Goal: Task Accomplishment & Management: Complete application form

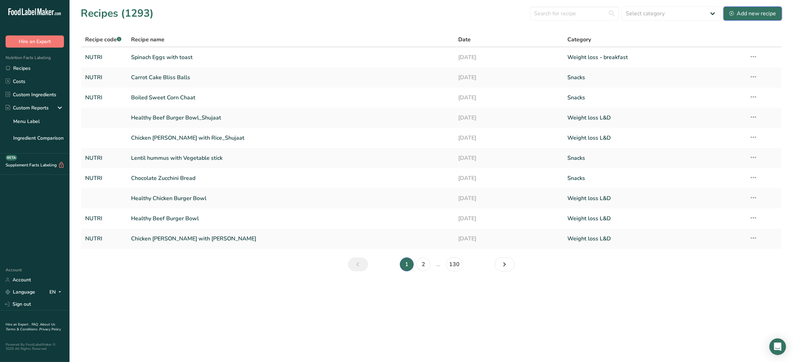
click at [762, 10] on div "Add new recipe" at bounding box center [752, 13] width 47 height 8
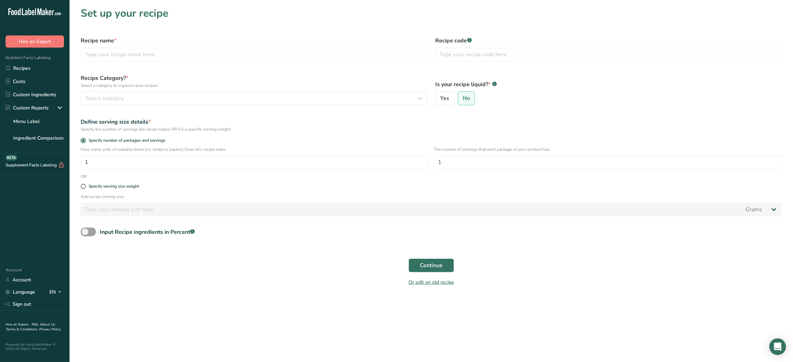
click at [237, 62] on div "Recipe name *" at bounding box center [253, 48] width 355 height 33
click at [212, 51] on input "text" at bounding box center [254, 55] width 347 height 14
type input "Couscous Salad with Grilled chicken"
click at [447, 55] on input "text" at bounding box center [608, 55] width 347 height 14
type input "NUTRI"
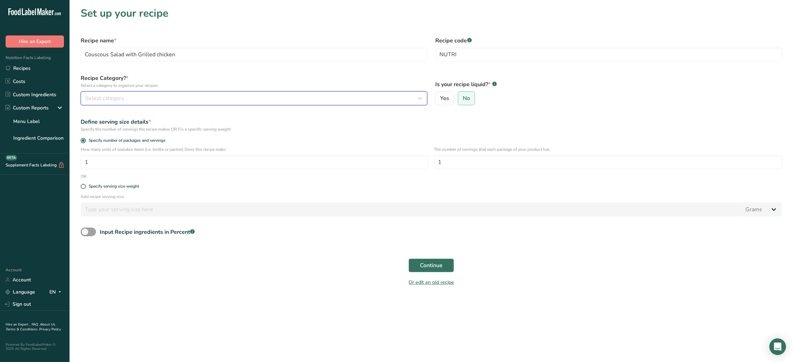
click at [347, 97] on div "Select category" at bounding box center [251, 98] width 333 height 8
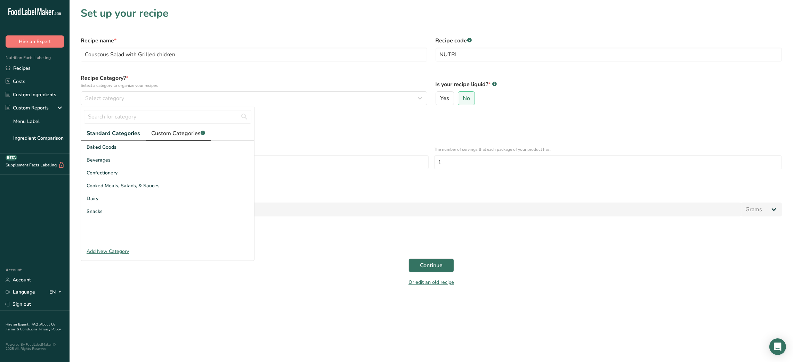
click at [197, 133] on span "Custom Categories .a-a{fill:#347362;}.b-a{fill:#fff;}" at bounding box center [178, 133] width 54 height 8
click at [168, 237] on link "2" at bounding box center [173, 237] width 10 height 10
click at [114, 134] on span "Standard Categories" at bounding box center [113, 133] width 53 height 8
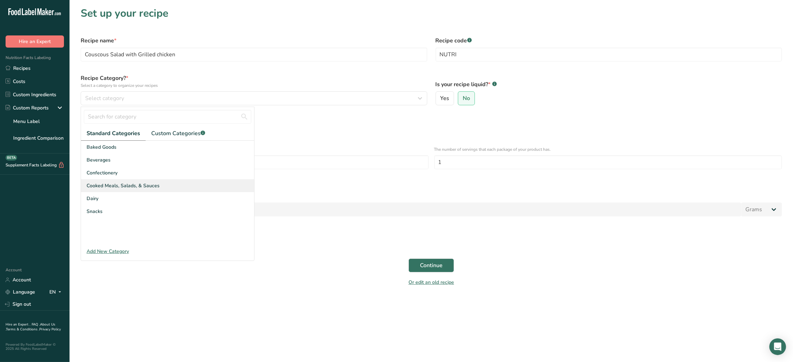
click at [137, 184] on span "Cooked Meals, Salads, & Sauces" at bounding box center [123, 185] width 73 height 7
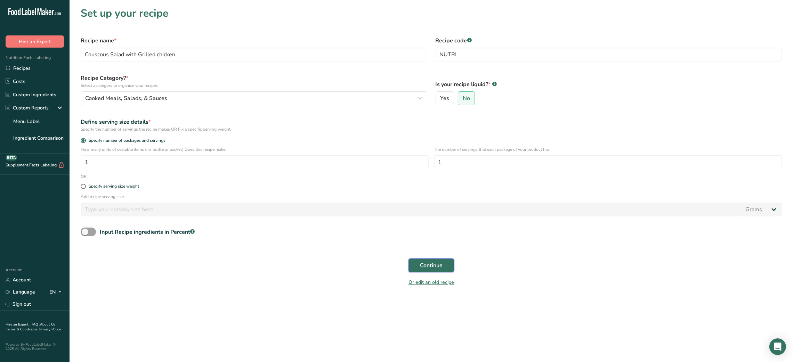
click at [446, 264] on button "Continue" at bounding box center [431, 266] width 46 height 14
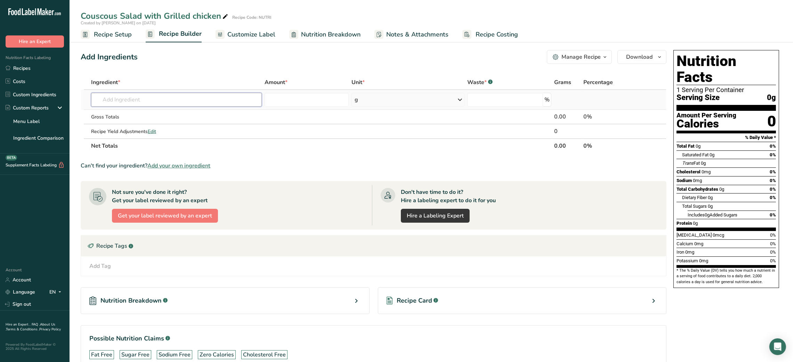
click at [147, 97] on input "text" at bounding box center [176, 100] width 171 height 14
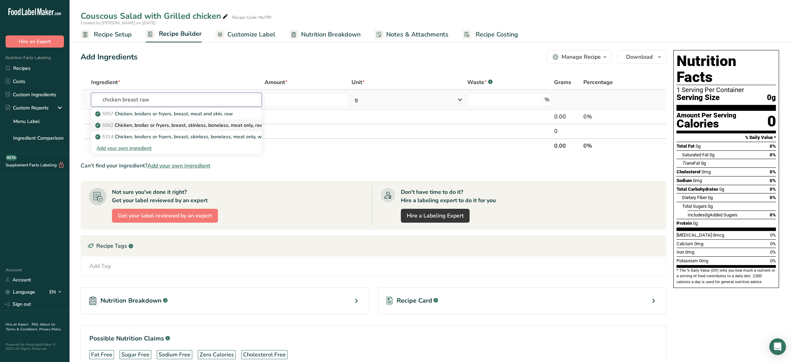
type input "chicken breast raw"
click at [207, 124] on p "5062 Chicken, broiler or fryers, breast, skinless, boneless, meat only, raw" at bounding box center [180, 125] width 167 height 7
type input "Chicken, broiler or fryers, breast, skinless, boneless, meat only, raw"
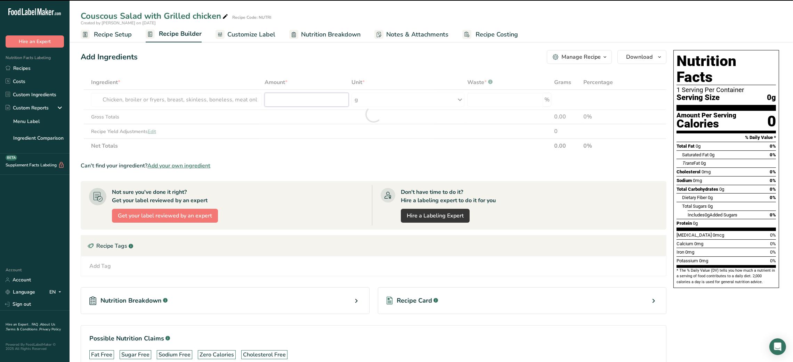
type input "0"
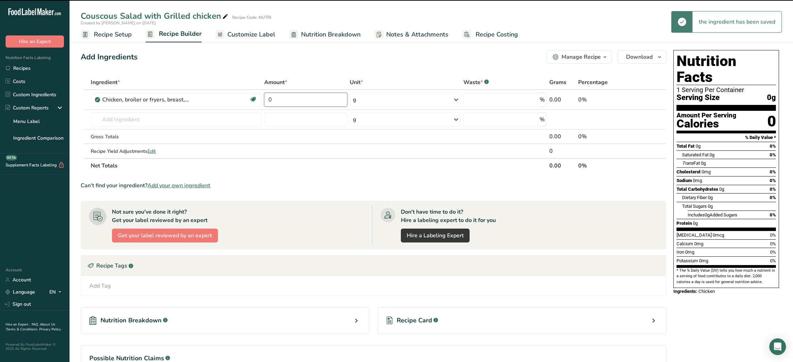
type input "0"
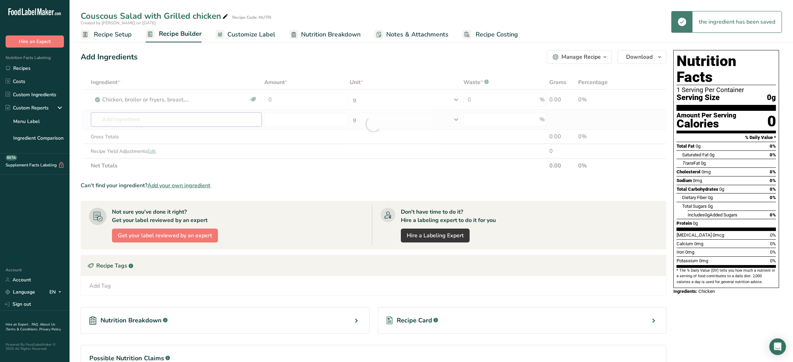
click at [181, 124] on div "Ingredient * Amount * Unit * Waste * .a-a{fill:#347362;}.b-a{fill:#fff;} Grams …" at bounding box center [374, 124] width 586 height 98
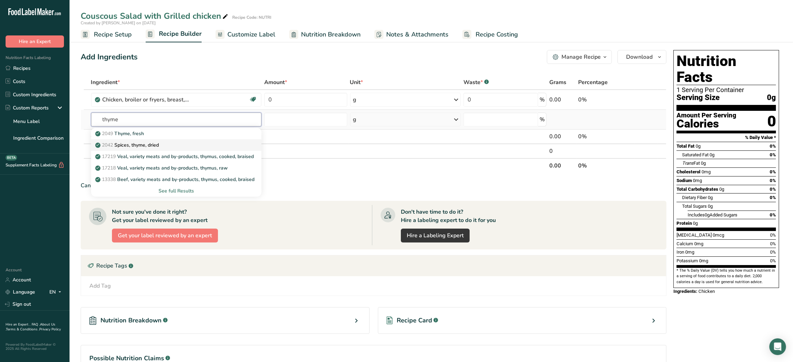
type input "thyme"
click at [132, 141] on p "2042 Spices, thyme, dried" at bounding box center [128, 144] width 63 height 7
type input "Spices, thyme, dried"
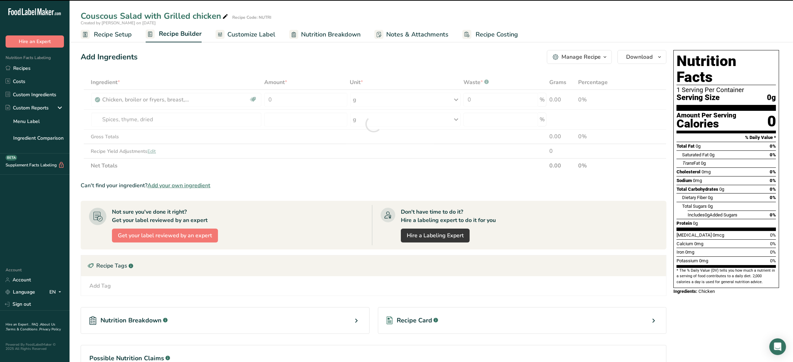
type input "0"
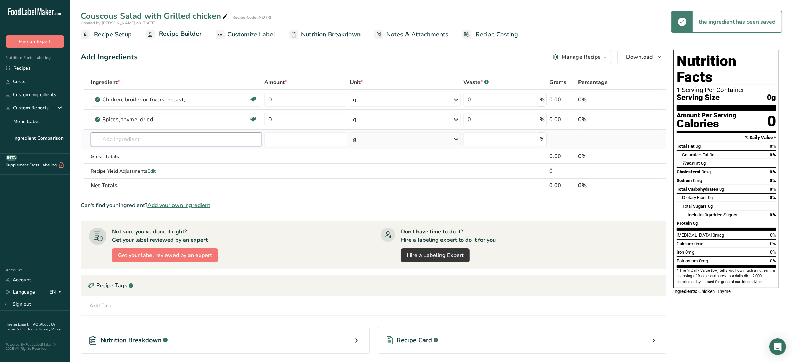
click at [145, 135] on input "text" at bounding box center [176, 139] width 171 height 14
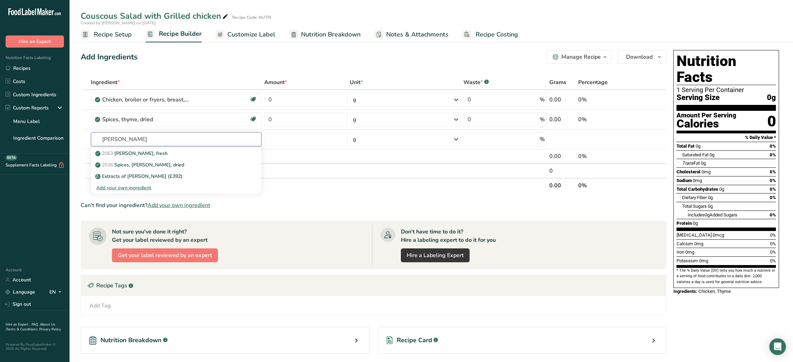
type input "[PERSON_NAME]"
click at [154, 161] on p "2036 Spices, [PERSON_NAME], dried" at bounding box center [141, 164] width 88 height 7
type input "Spices, [PERSON_NAME], dried"
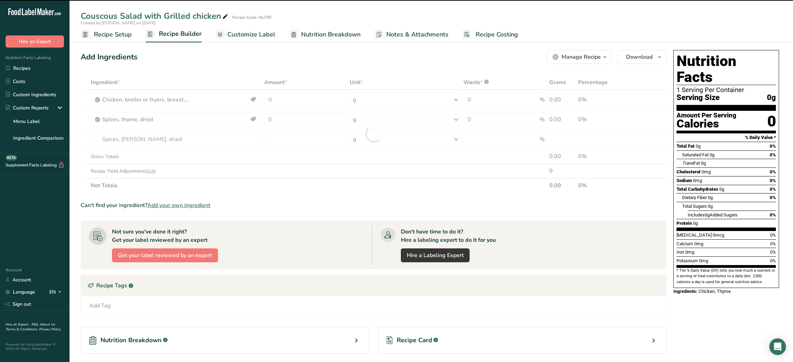
type input "0"
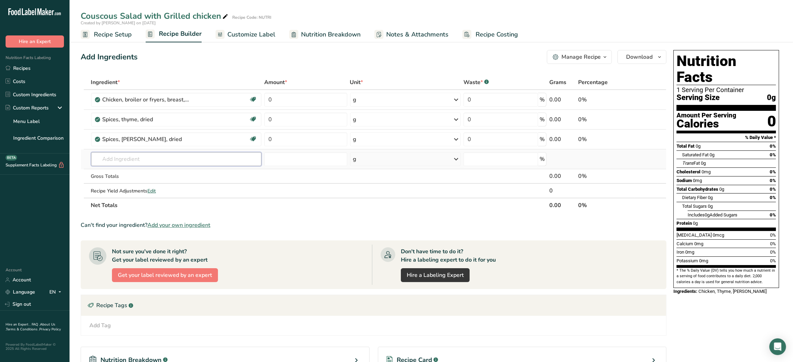
click at [148, 161] on input "text" at bounding box center [176, 159] width 171 height 14
type input "basil dr"
click at [154, 168] on link "2003 Spices, basil, dried" at bounding box center [176, 173] width 171 height 11
type input "Spices, basil, dried"
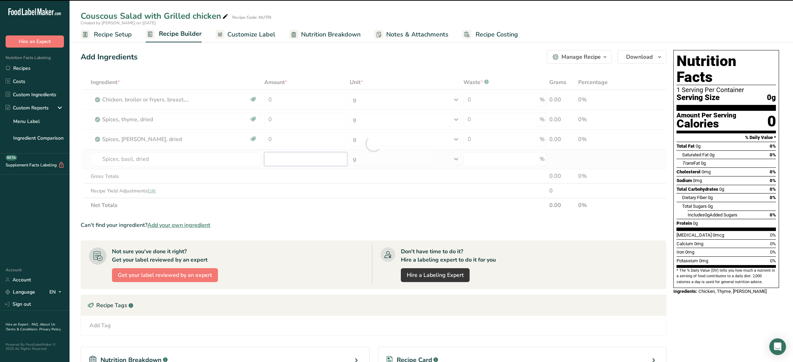
type input "0"
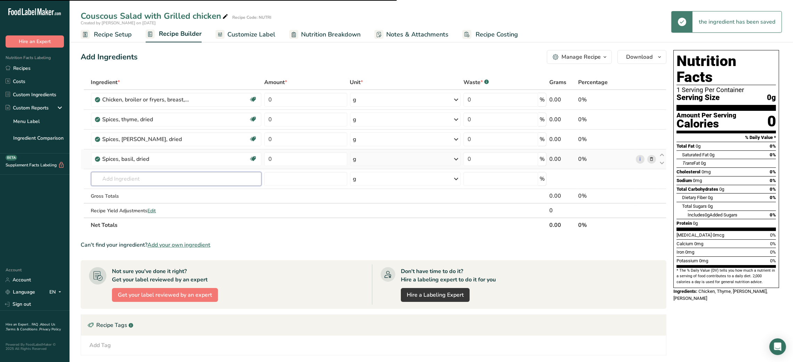
type input "p"
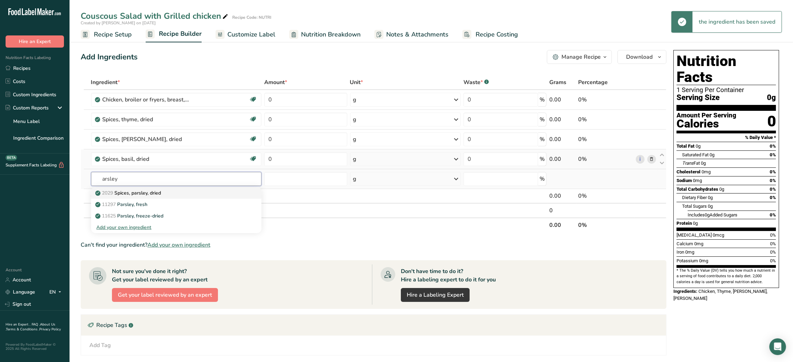
type input "arsley"
click at [140, 193] on p "2029 Spices, parsley, dried" at bounding box center [129, 192] width 65 height 7
type input "Spices, parsley, dried"
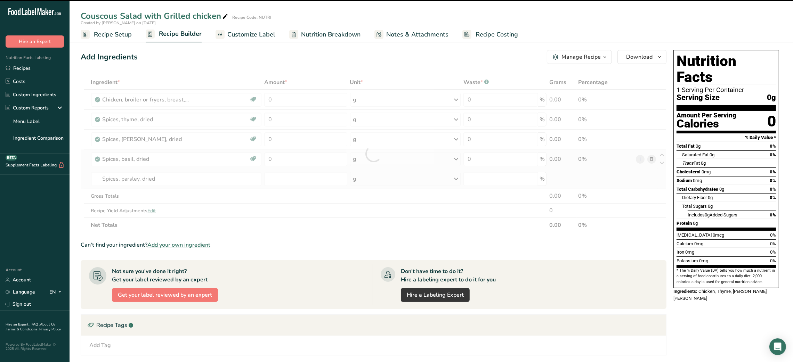
type input "0"
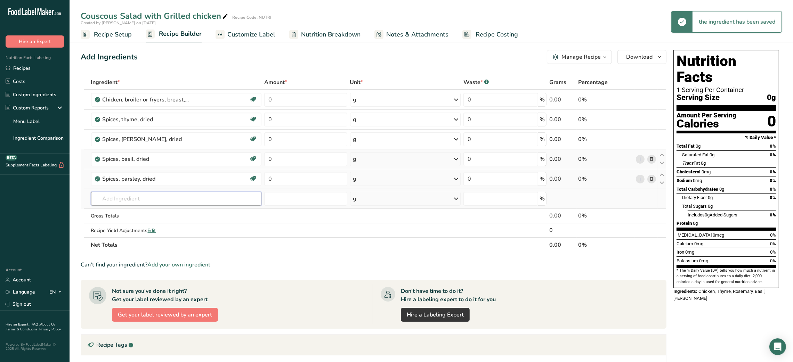
click at [138, 196] on input "text" at bounding box center [176, 199] width 171 height 14
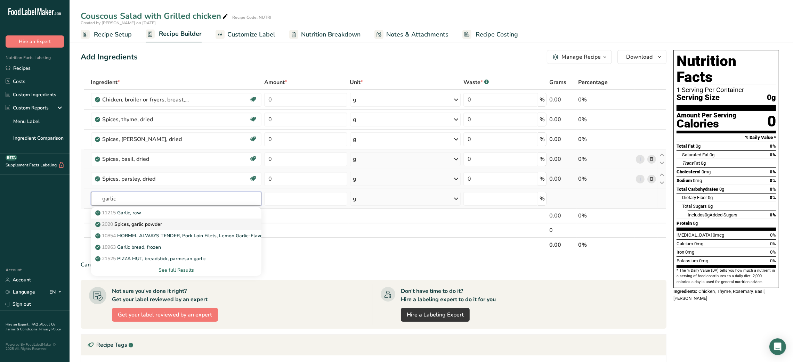
type input "garlic"
click at [140, 219] on link "2020 Spices, garlic powder" at bounding box center [176, 224] width 171 height 11
type input "Spices, garlic powder"
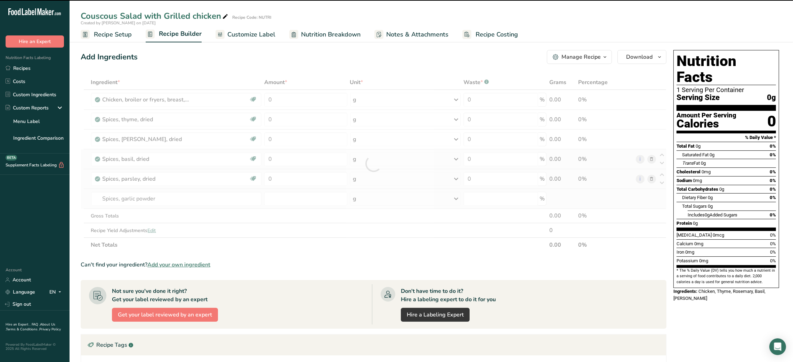
type input "0"
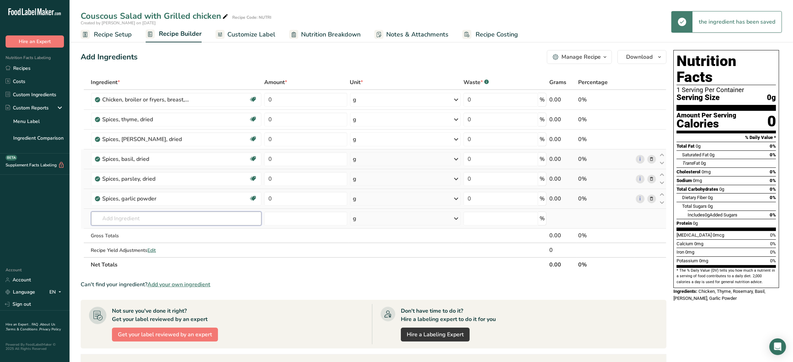
click at [128, 217] on input "text" at bounding box center [176, 219] width 171 height 14
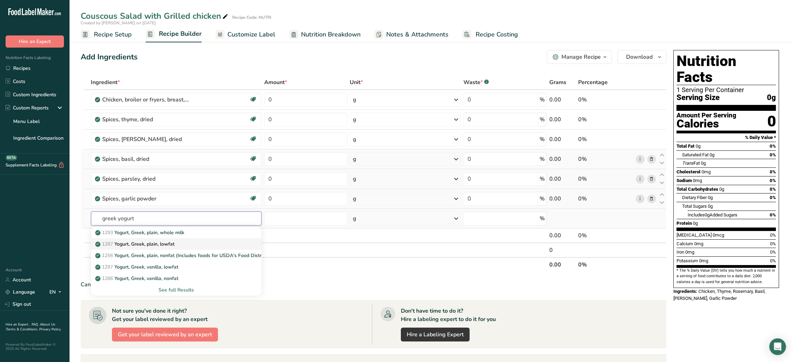
type input "greek yogurt"
click at [201, 239] on link "1287 Yogurt, Greek, plain, lowfat" at bounding box center [176, 243] width 171 height 11
type input "Yogurt, Greek, plain, lowfat"
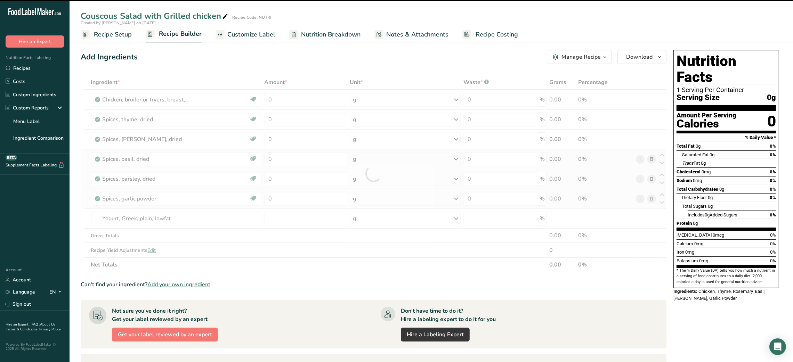
type input "0"
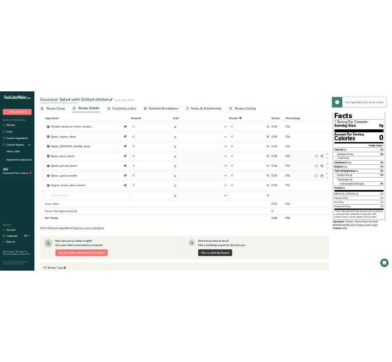
scroll to position [31, 0]
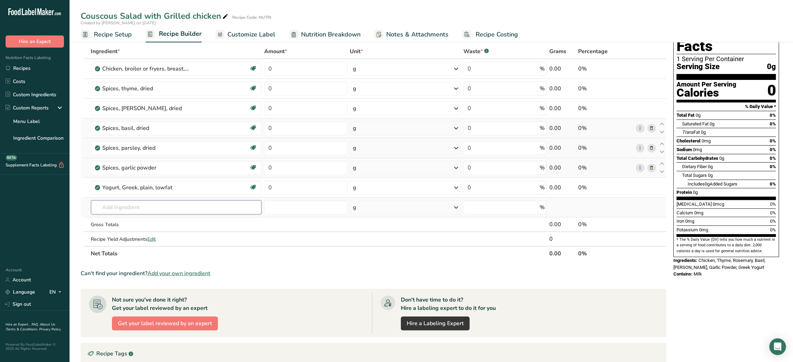
click at [152, 208] on input "text" at bounding box center [176, 208] width 171 height 14
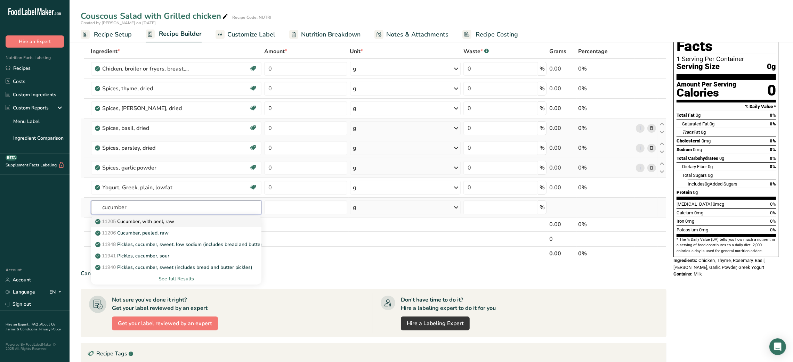
type input "cucumber"
click at [157, 223] on p "11205 Cucumber, with peel, raw" at bounding box center [136, 221] width 78 height 7
type input "Cucumber, with peel, raw"
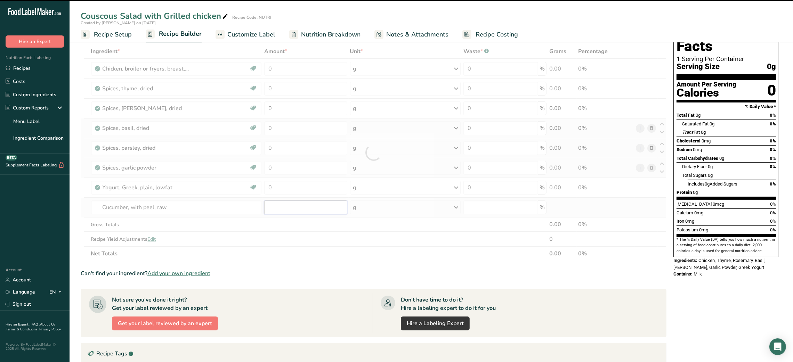
type input "0"
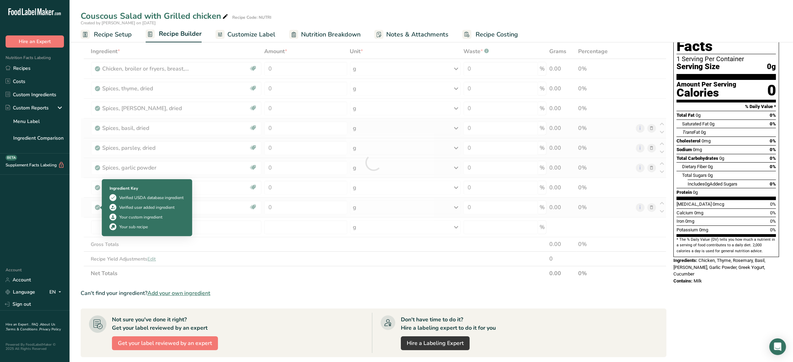
click at [109, 223] on div "Ingredient Key Verified USDA database ingredient Verified user added ingredient…" at bounding box center [146, 208] width 83 height 54
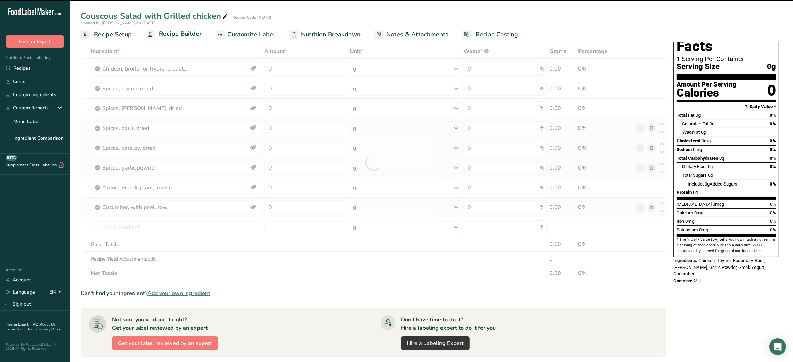
click at [207, 233] on div at bounding box center [374, 162] width 586 height 237
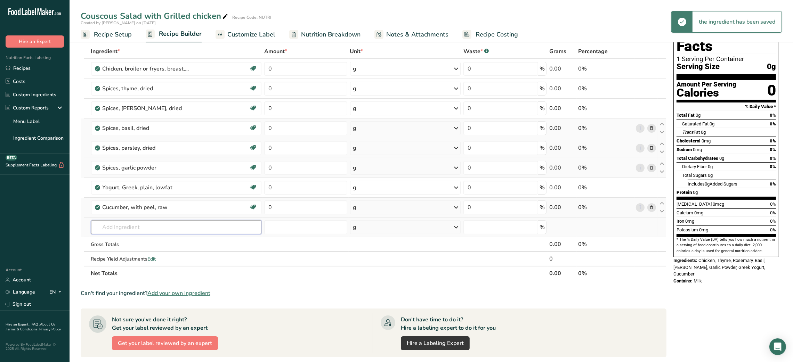
click at [186, 225] on input "text" at bounding box center [176, 227] width 171 height 14
type input "cousc"
click at [161, 249] on div "20028 Couscous, dry" at bounding box center [171, 252] width 148 height 7
type input "Couscous, dry"
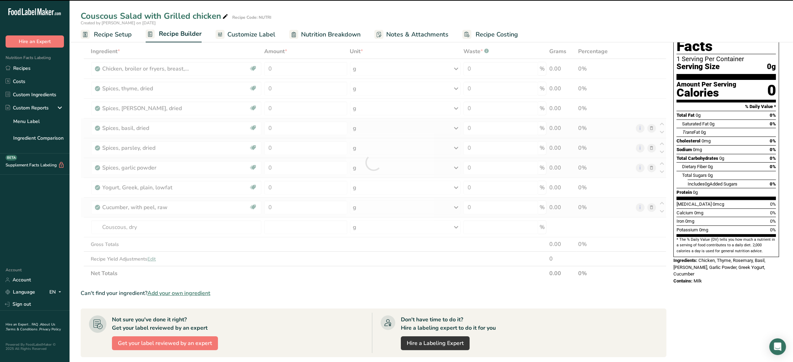
type input "0"
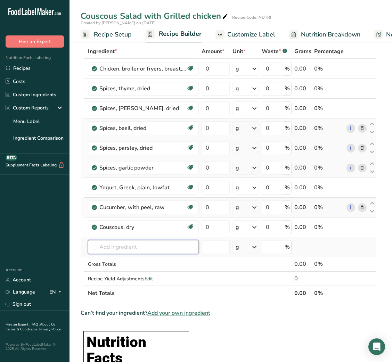
click at [122, 248] on input "text" at bounding box center [143, 247] width 111 height 14
click at [120, 245] on input "text" at bounding box center [143, 247] width 111 height 14
type input "extra virgin"
click at [127, 261] on p "Extra Virgin Olive Oil" at bounding box center [119, 261] width 52 height 7
type input "Extra Virgin Olive Oil"
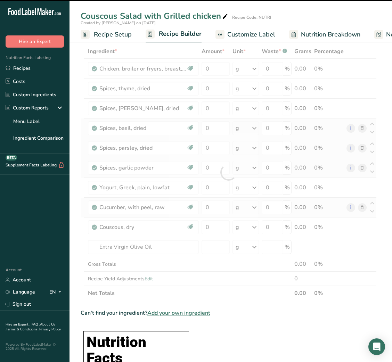
type input "0"
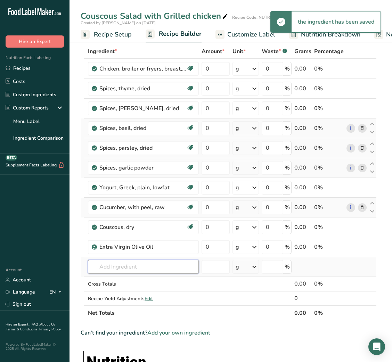
click at [114, 267] on input "text" at bounding box center [143, 267] width 111 height 14
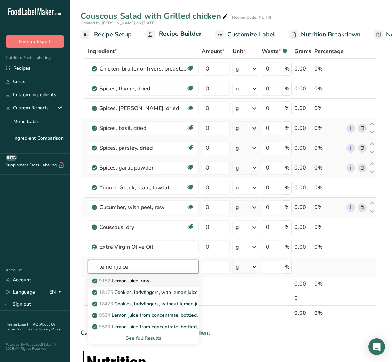
type input "lemon juice"
click at [141, 284] on p "9152 Lemon juice, raw" at bounding box center [121, 280] width 56 height 7
type input "Lemon juice, raw"
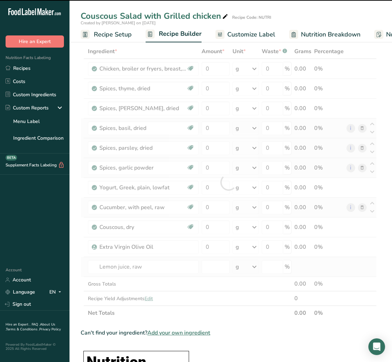
type input "0"
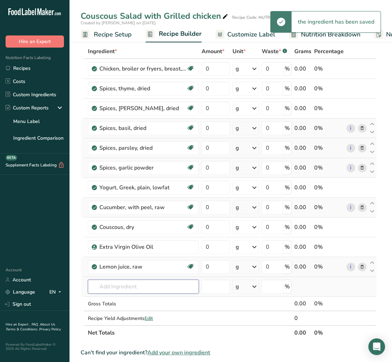
click at [128, 285] on input "text" at bounding box center [143, 287] width 111 height 14
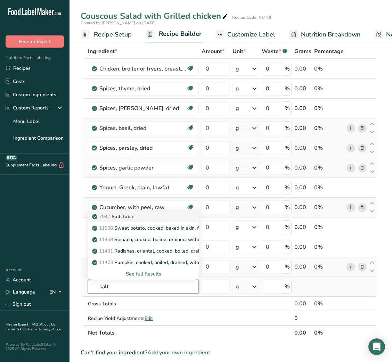
type input "salt"
click at [132, 218] on p "2047 Salt, table" at bounding box center [113, 216] width 41 height 7
type input "Salt, table"
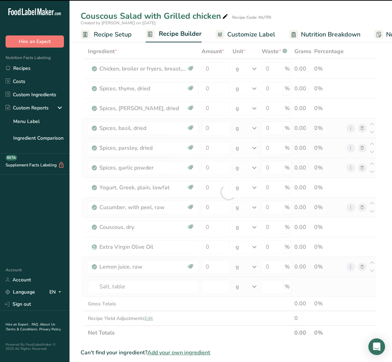
scroll to position [512, 0]
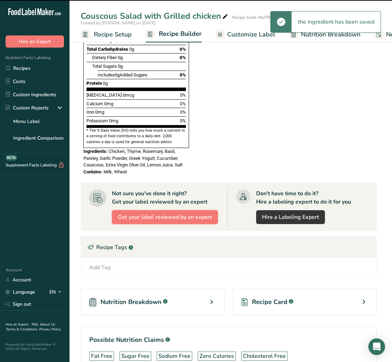
type input "0"
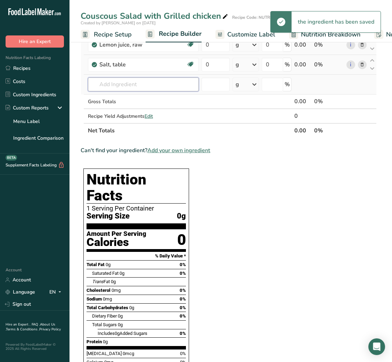
click at [124, 83] on input "text" at bounding box center [143, 85] width 111 height 14
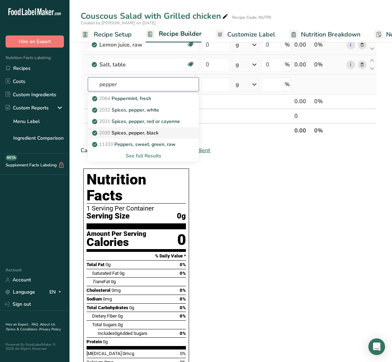
type input "pepper"
click at [138, 129] on link "2030 Spices, pepper, black" at bounding box center [143, 132] width 111 height 11
type input "Spices, pepper, black"
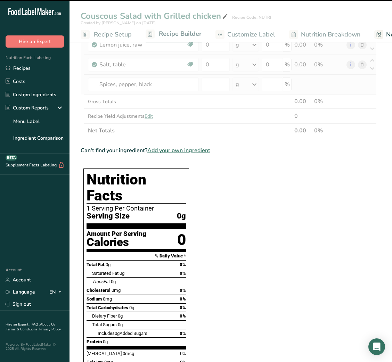
type input "0"
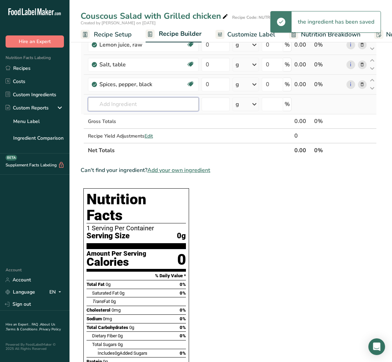
click at [128, 111] on input "text" at bounding box center [143, 104] width 111 height 14
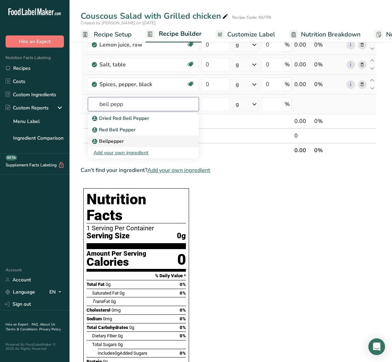
type input "bell pepp"
click at [122, 138] on p "Bellpepper" at bounding box center [108, 141] width 30 height 7
type input "Bellpepper"
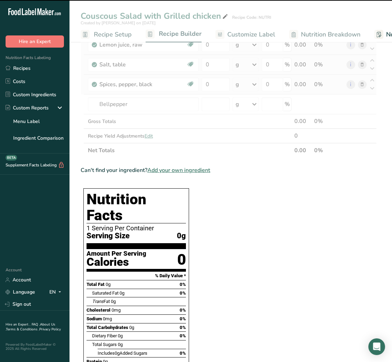
type input "0"
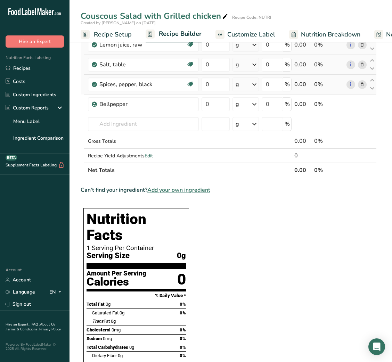
scroll to position [0, 0]
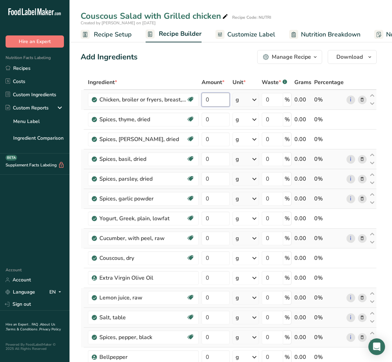
click at [206, 101] on input "0" at bounding box center [216, 100] width 28 height 14
type input "150"
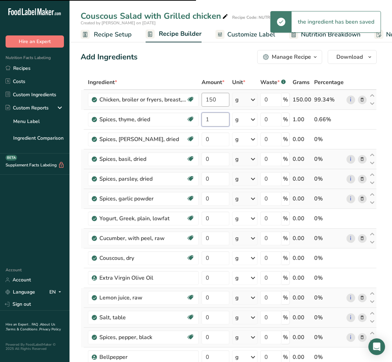
type input "0"
type input "2"
click at [207, 116] on div "Ingredient * Amount * Unit * Waste * .a-a{fill:#347362;}.b-a{fill:#fff;} Grams …" at bounding box center [229, 253] width 296 height 356
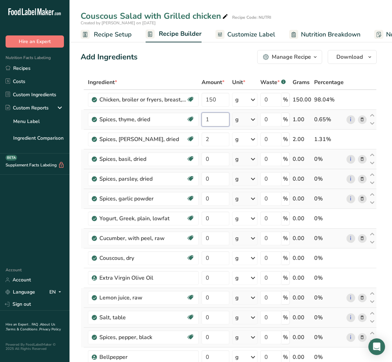
type input "1"
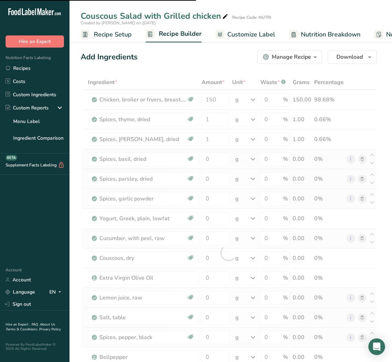
click at [208, 158] on div at bounding box center [229, 253] width 296 height 356
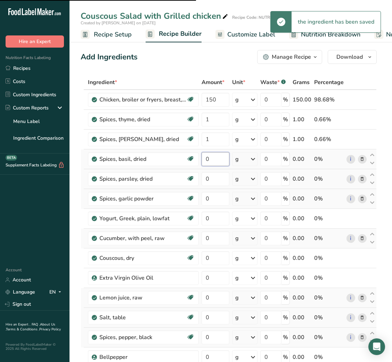
click at [208, 158] on input "0" at bounding box center [215, 159] width 27 height 14
type input "1"
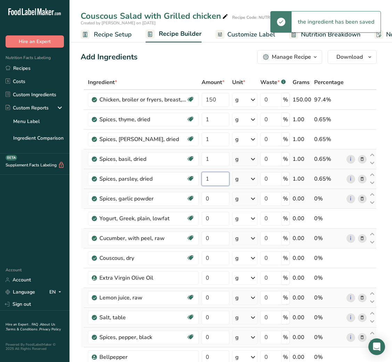
type input "1"
type input "0"
type input "50"
type input "80"
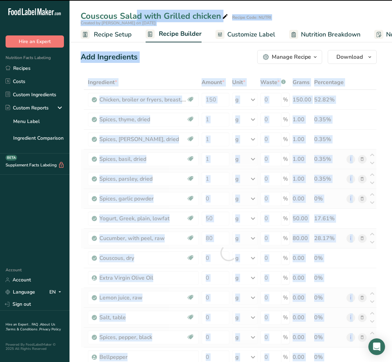
drag, startPoint x: 79, startPoint y: 10, endPoint x: 208, endPoint y: 287, distance: 305.5
copy div "Couscous Salad with Grilled chicken Recipe Code: NUTRI Created by [PERSON_NAME]…"
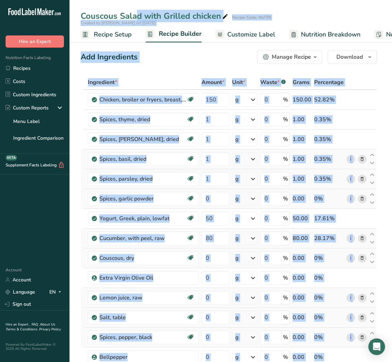
click at [164, 266] on td "Couscous, dry Dairy free Vegan Vegetarian Soy free" at bounding box center [144, 259] width 114 height 20
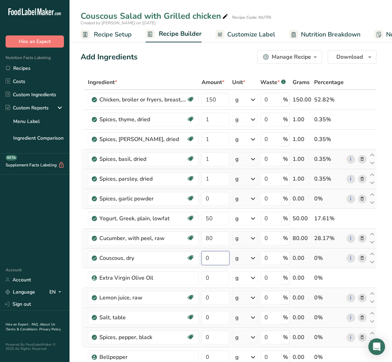
click at [206, 256] on input "0" at bounding box center [215, 258] width 27 height 14
type input "10"
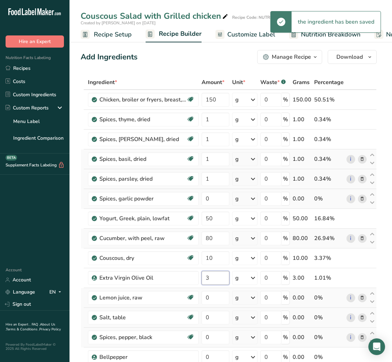
type input "3"
click at [207, 302] on input "0" at bounding box center [215, 298] width 27 height 14
type input "3"
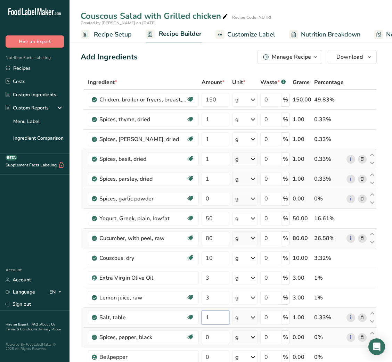
type input "1"
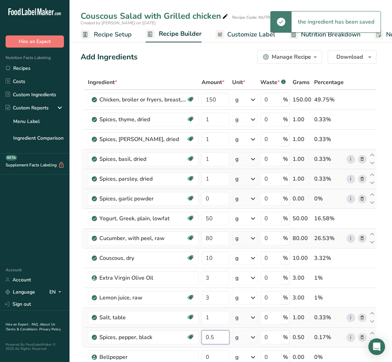
type input "0.5"
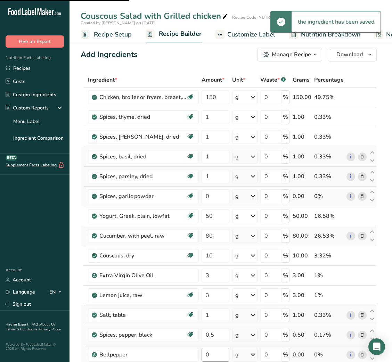
scroll to position [73, 0]
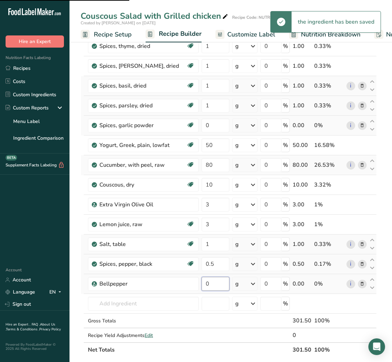
click at [203, 284] on input "0" at bounding box center [215, 284] width 27 height 14
click at [212, 283] on input "0" at bounding box center [215, 284] width 27 height 14
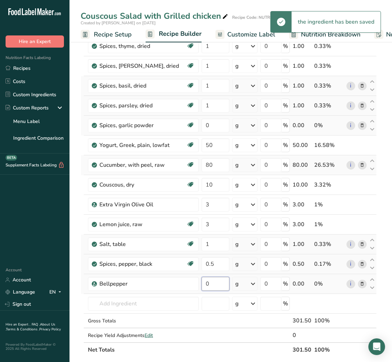
click at [212, 283] on input "0" at bounding box center [215, 284] width 27 height 14
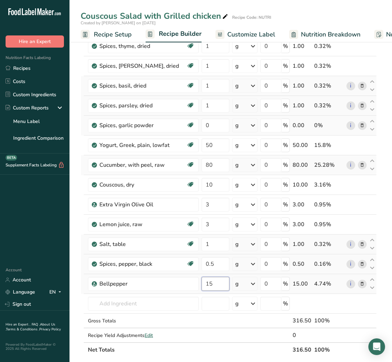
type input "15"
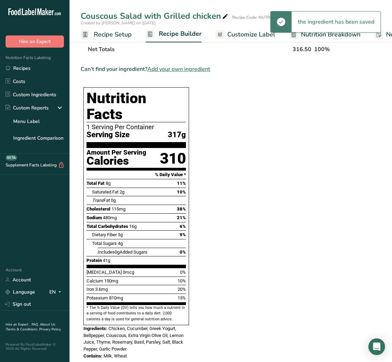
scroll to position [0, 0]
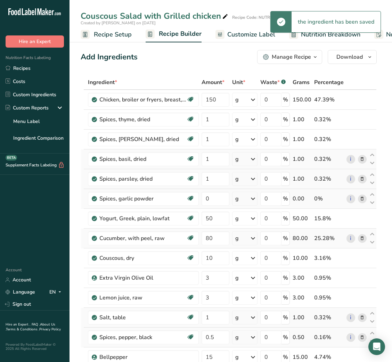
click at [246, 34] on span "Customize Label" at bounding box center [251, 34] width 48 height 9
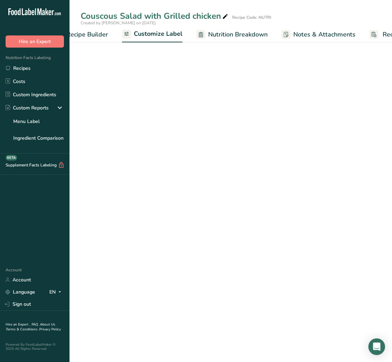
scroll to position [0, 135]
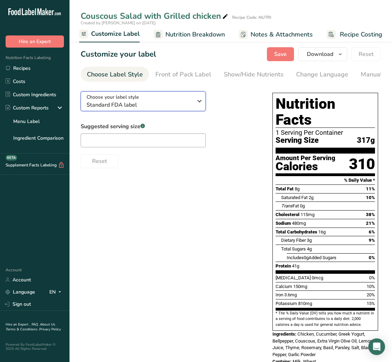
click at [152, 107] on span "Standard FDA label" at bounding box center [140, 105] width 106 height 8
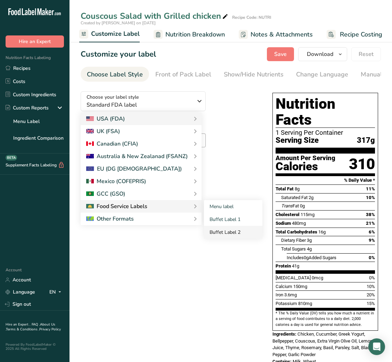
click at [219, 229] on link "Buffet Label 2" at bounding box center [233, 232] width 58 height 13
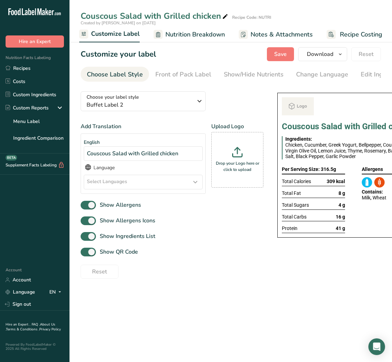
click at [219, 229] on div "Choose your label style Buffet Label 2 USA (FDA) Standard FDA label Tabular FDA…" at bounding box center [172, 182] width 183 height 193
click at [132, 256] on span "Show QR Code" at bounding box center [117, 252] width 42 height 8
click at [85, 254] on input "Show QR Code" at bounding box center [83, 252] width 5 height 5
checkbox input "false"
click at [253, 76] on div "Show/Hide Nutrients" at bounding box center [254, 74] width 60 height 9
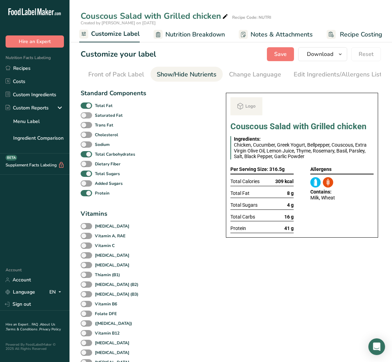
scroll to position [0, 127]
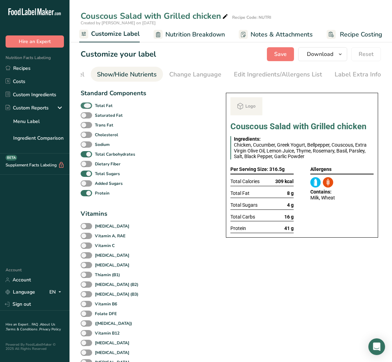
click at [97, 109] on b "Total Fat" at bounding box center [104, 106] width 18 height 6
click at [85, 108] on input "Total Fat" at bounding box center [83, 105] width 5 height 5
checkbox input "false"
click at [86, 198] on div "Protein" at bounding box center [113, 193] width 65 height 10
click at [91, 177] on span at bounding box center [86, 174] width 11 height 7
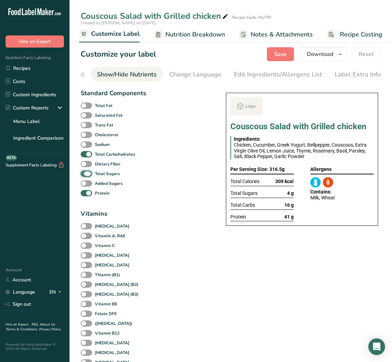
click at [85, 176] on input "Total Sugars" at bounding box center [83, 173] width 5 height 5
checkbox input "false"
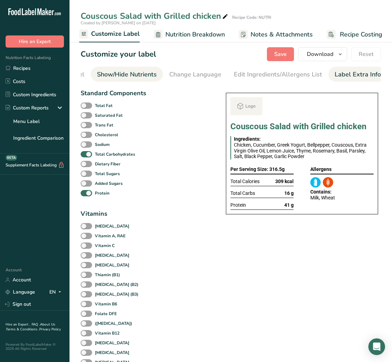
click at [354, 73] on div "Label Extra Info" at bounding box center [358, 74] width 46 height 9
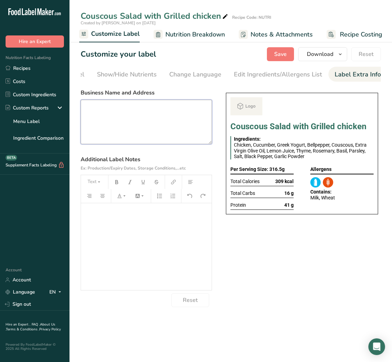
click at [114, 124] on textarea at bounding box center [146, 122] width 131 height 44
paste textarea "USE BY: [DATE] KEEP REFRIGERATED BELOW 5 DEGREE REHEAT BEFORE EATING DINNER"
click at [98, 133] on textarea "USE BY: [DATE] KEEP REFRIGERATED BELOW 5 DEGREE REHEAT BEFORE EATING DINNER" at bounding box center [146, 122] width 131 height 44
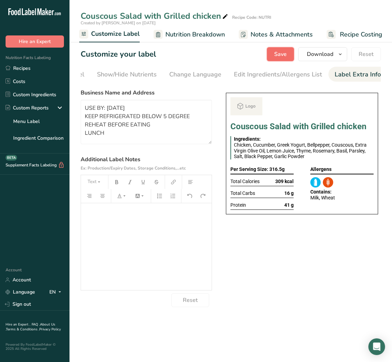
click at [284, 57] on span "Save" at bounding box center [280, 54] width 13 height 8
type textarea "USE BY: [DATE] KEEP REFRIGERATED BELOW 5 DEGREE REHEAT BEFORE EATING LUNCH"
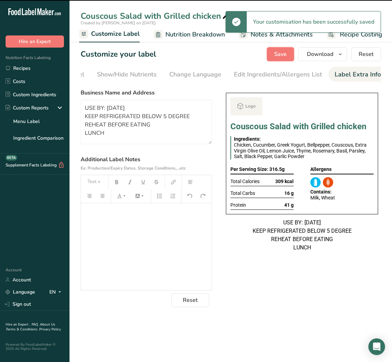
scroll to position [0, 0]
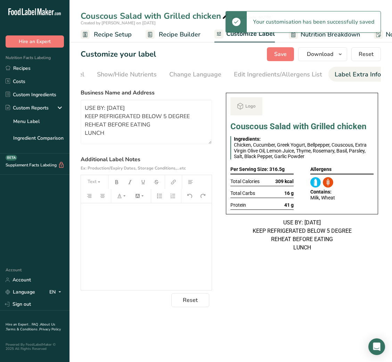
click at [181, 35] on span "Recipe Builder" at bounding box center [180, 34] width 42 height 9
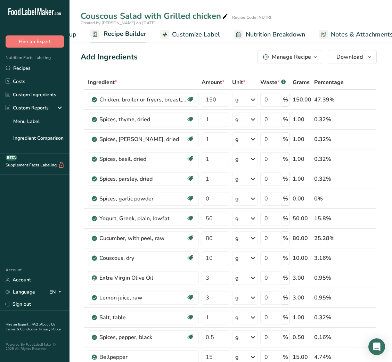
scroll to position [0, 67]
click at [300, 51] on button "Manage Recipe" at bounding box center [289, 57] width 65 height 14
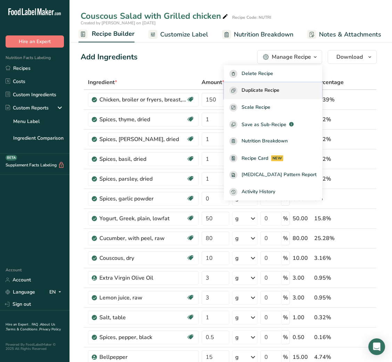
click at [279, 87] on span "Duplicate Recipe" at bounding box center [261, 91] width 38 height 8
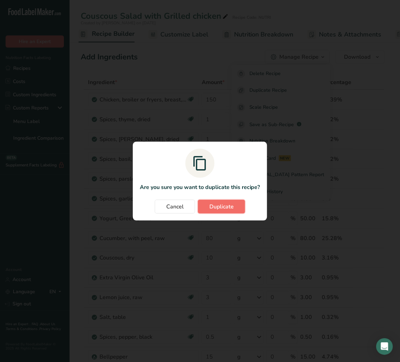
click at [228, 205] on span "Duplicate" at bounding box center [221, 207] width 24 height 8
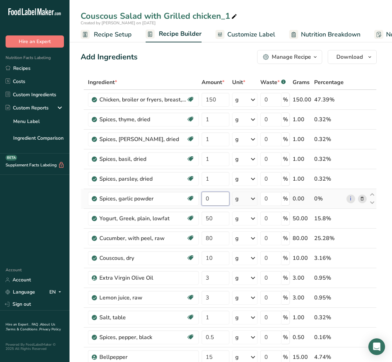
click at [217, 198] on input "0" at bounding box center [215, 199] width 27 height 14
type input "1"
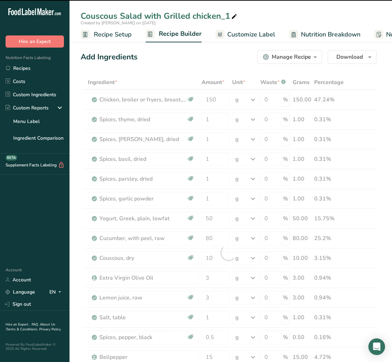
click at [233, 13] on icon at bounding box center [234, 17] width 6 height 10
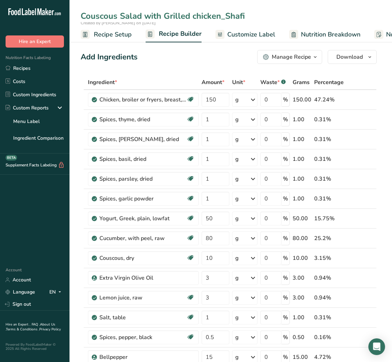
type input "Couscous Salad with Grilled chicken_Shafi"
click at [209, 60] on div "Add Ingredients Manage Recipe Delete Recipe Duplicate Recipe Scale Recipe Save …" at bounding box center [229, 57] width 296 height 14
click at [207, 103] on input "150" at bounding box center [215, 100] width 27 height 14
type input "250"
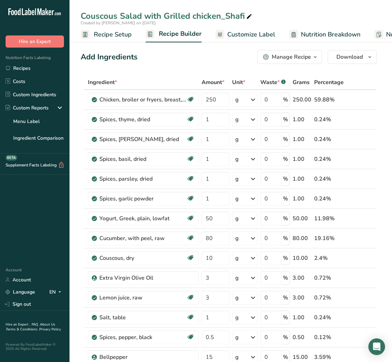
click at [295, 62] on button "Manage Recipe" at bounding box center [289, 57] width 65 height 14
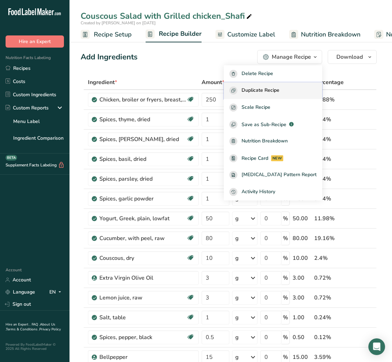
click at [278, 92] on span "Duplicate Recipe" at bounding box center [261, 91] width 38 height 8
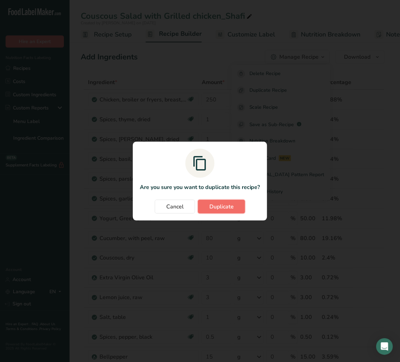
click at [221, 205] on span "Duplicate" at bounding box center [221, 207] width 24 height 8
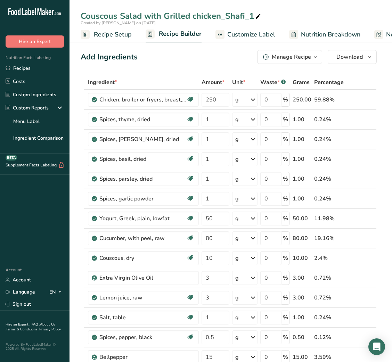
click at [258, 15] on icon at bounding box center [258, 17] width 6 height 10
type input "Couscous Salad with Grilled chicken_Shujaat"
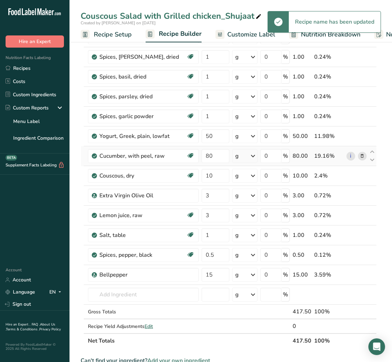
scroll to position [83, 0]
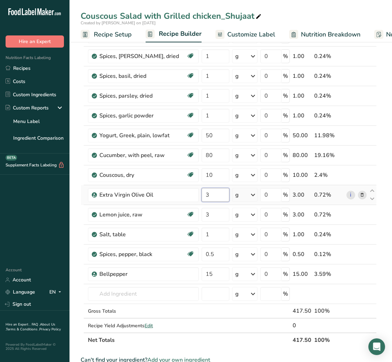
click at [205, 197] on input "3" at bounding box center [215, 195] width 27 height 14
type input "15"
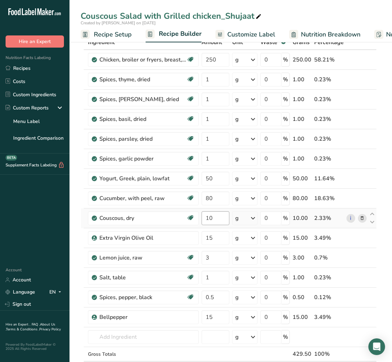
scroll to position [45, 0]
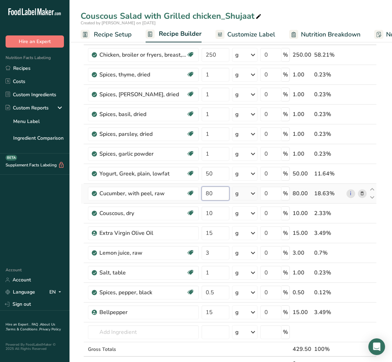
click at [202, 198] on input "80" at bounding box center [215, 194] width 27 height 14
type input "150"
click at [217, 177] on input "50" at bounding box center [215, 174] width 27 height 14
type input "5"
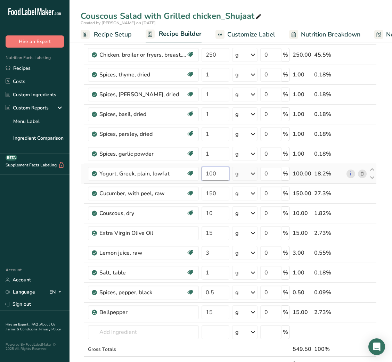
type input "100"
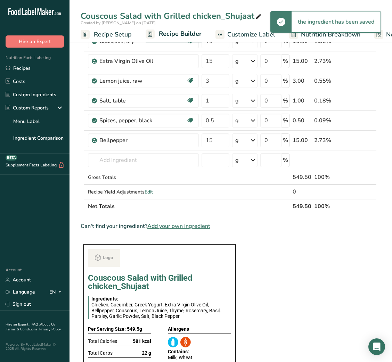
scroll to position [212, 0]
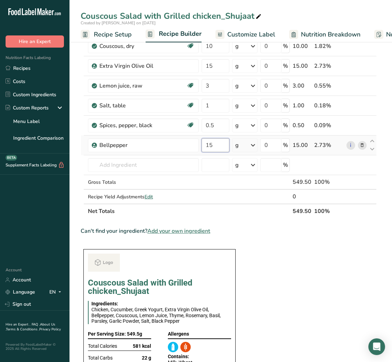
click at [205, 147] on input "15" at bounding box center [215, 145] width 27 height 14
type input "50"
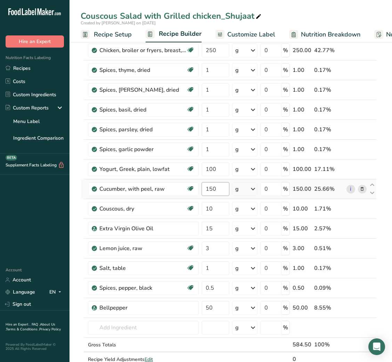
scroll to position [50, 0]
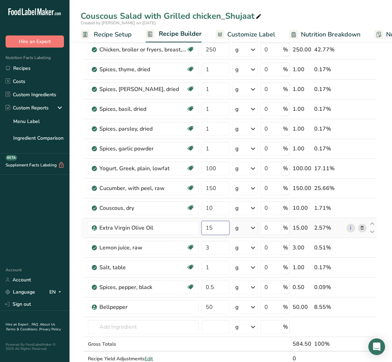
click at [206, 228] on input "15" at bounding box center [215, 228] width 27 height 14
type input "20"
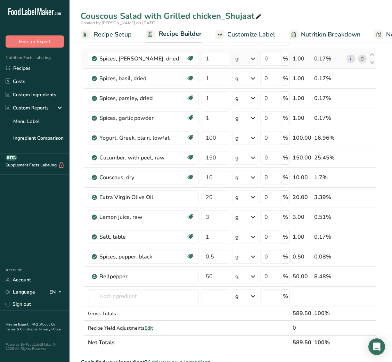
scroll to position [82, 0]
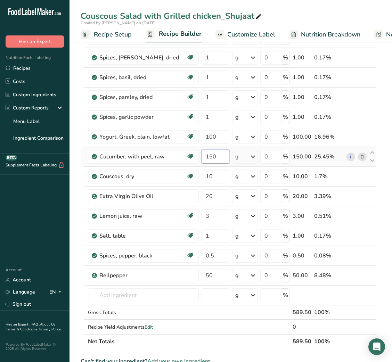
click at [213, 158] on input "150" at bounding box center [215, 157] width 27 height 14
type input "250"
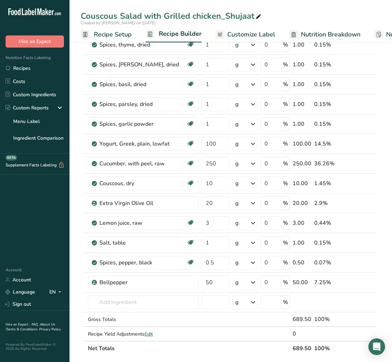
scroll to position [0, 0]
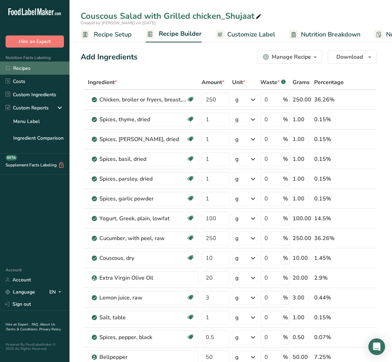
click at [29, 66] on link "Recipes" at bounding box center [35, 68] width 70 height 13
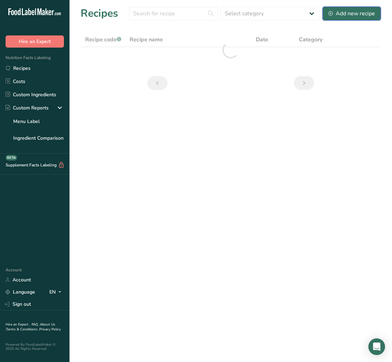
click at [338, 12] on div "Add new recipe" at bounding box center [351, 13] width 47 height 8
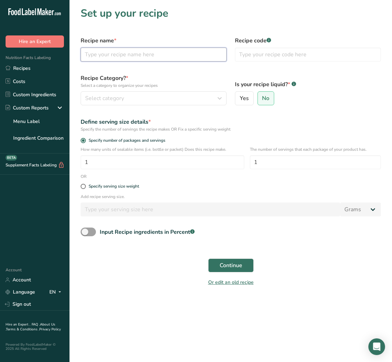
click at [103, 56] on input "text" at bounding box center [154, 55] width 146 height 14
type input "Thai chicken [PERSON_NAME] with jasmine rice"
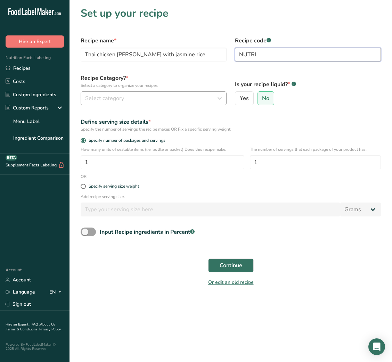
type input "NUTRI"
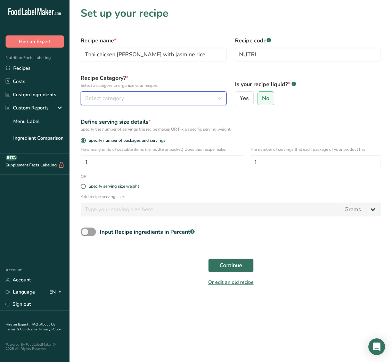
click at [95, 97] on span "Select category" at bounding box center [104, 98] width 39 height 8
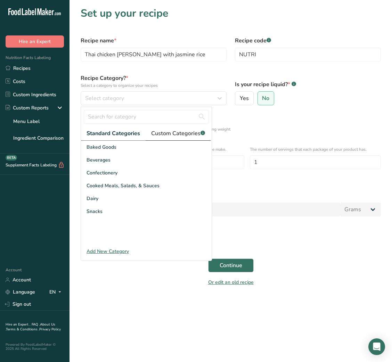
click at [181, 135] on span "Custom Categories .a-a{fill:#347362;}.b-a{fill:#fff;}" at bounding box center [178, 133] width 54 height 8
click at [110, 136] on span "Standard Categories" at bounding box center [113, 133] width 53 height 8
click at [113, 189] on div "Cooked Meals, Salads, & Sauces" at bounding box center [146, 185] width 131 height 13
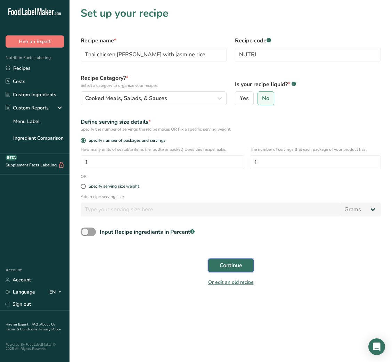
click at [234, 270] on span "Continue" at bounding box center [231, 265] width 23 height 8
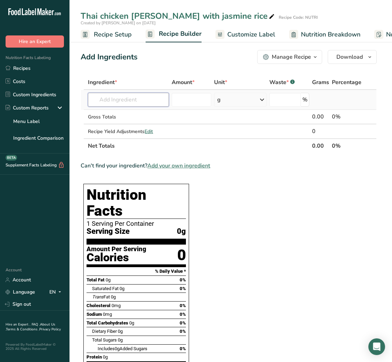
click at [127, 104] on input "text" at bounding box center [128, 100] width 81 height 14
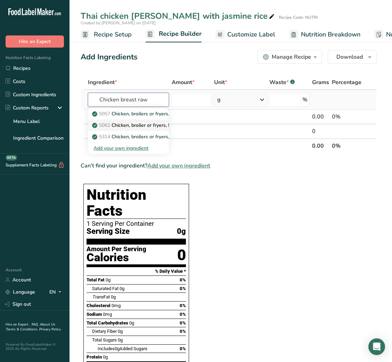
type input "Chicken breast raw"
click at [126, 125] on p "5062 Chicken, broiler or fryers, breast, skinless, boneless, meat only, raw" at bounding box center [176, 125] width 167 height 7
type input "Chicken, broiler or fryers, breast, skinless, boneless, meat only, raw"
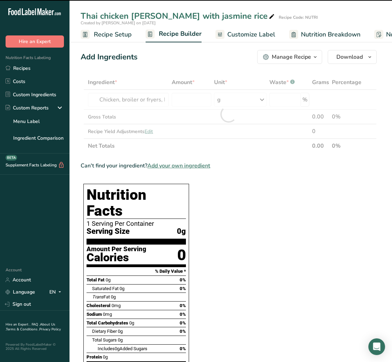
type input "0"
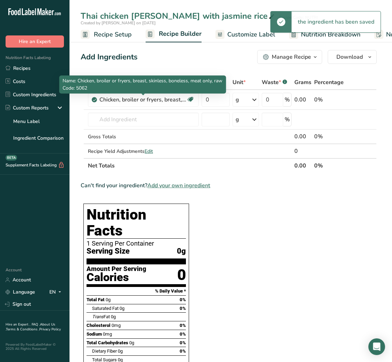
click at [185, 97] on div "Chicken, broiler or fryers, breast, skinless, boneless, meat only, raw" at bounding box center [142, 100] width 87 height 8
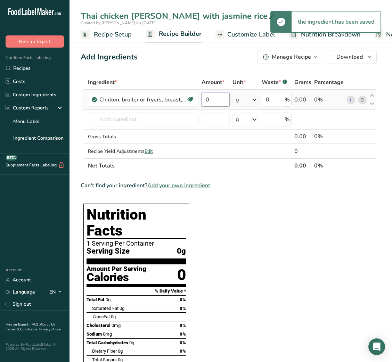
click at [220, 99] on input "0" at bounding box center [216, 100] width 28 height 14
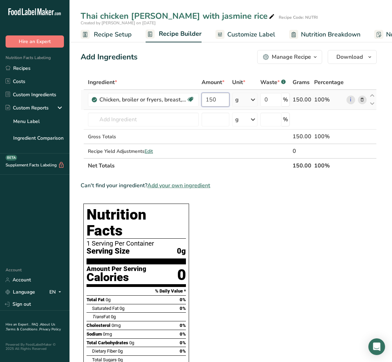
type input "150"
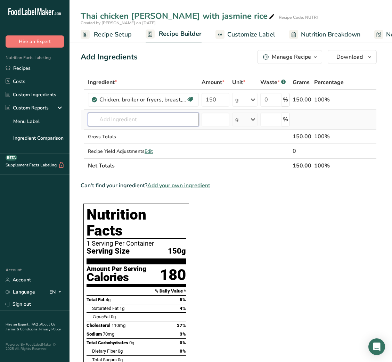
click at [160, 123] on input "text" at bounding box center [143, 120] width 111 height 14
type input "thai [PERSON_NAME] paste"
click at [134, 131] on p "Thai [PERSON_NAME] Paste" at bounding box center [128, 133] width 71 height 7
type input "Thai [PERSON_NAME] Paste"
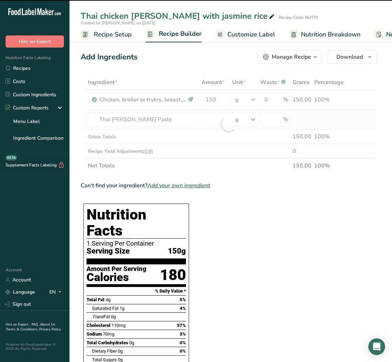
type input "0"
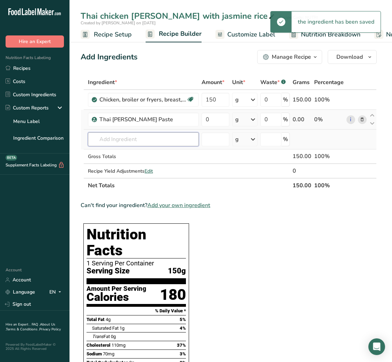
click at [132, 137] on input "text" at bounding box center [143, 139] width 111 height 14
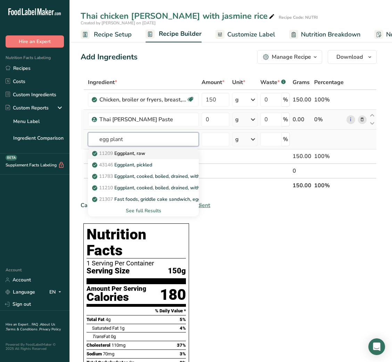
type input "egg plant"
click at [132, 153] on p "11209 Eggplant, raw" at bounding box center [119, 153] width 52 height 7
type input "Eggplant, raw"
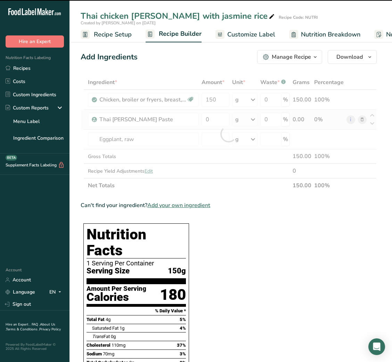
type input "0"
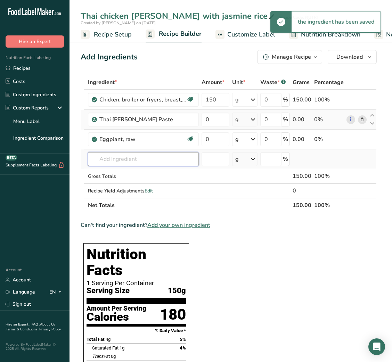
click at [129, 158] on input "text" at bounding box center [143, 159] width 111 height 14
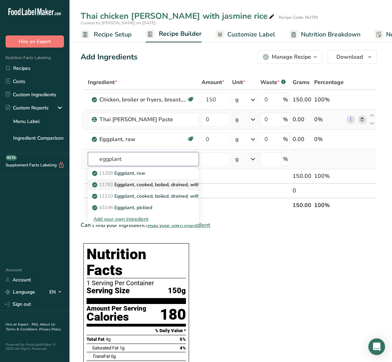
type input "eggplant"
click at [174, 181] on p "11783 Eggplant, cooked, boiled, drained, with salt" at bounding box center [151, 184] width 116 height 7
type input "Eggplant, cooked, boiled, drained, with salt"
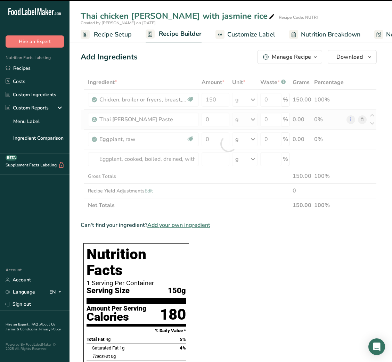
type input "0"
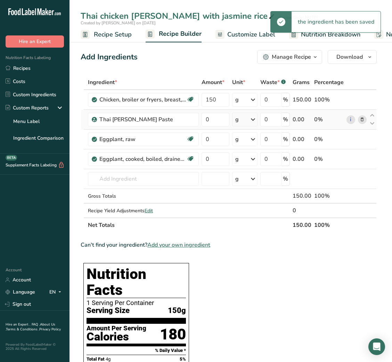
click at [361, 139] on icon at bounding box center [362, 139] width 5 height 7
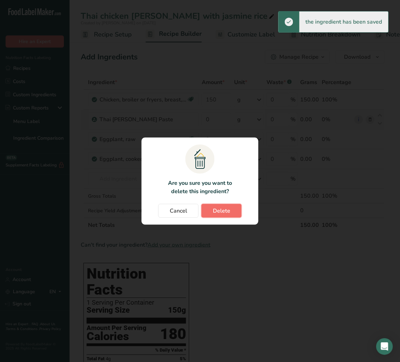
click at [234, 210] on button "Delete" at bounding box center [221, 211] width 40 height 14
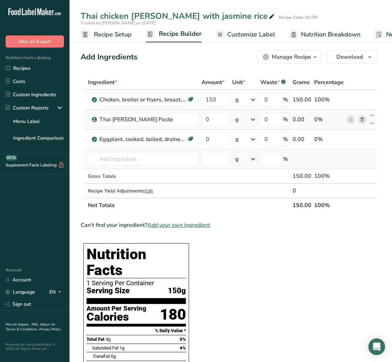
click at [121, 151] on td "11209 Eggplant, raw 11783 Eggplant, cooked, boiled, drained, with salt 11210 Eg…" at bounding box center [144, 159] width 114 height 20
click at [112, 162] on input "s" at bounding box center [143, 159] width 111 height 14
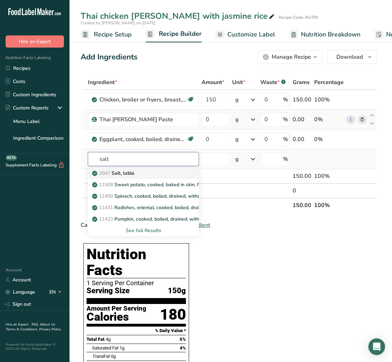
type input "salt"
click at [128, 174] on p "2047 Salt, table" at bounding box center [113, 173] width 41 height 7
type input "Salt, table"
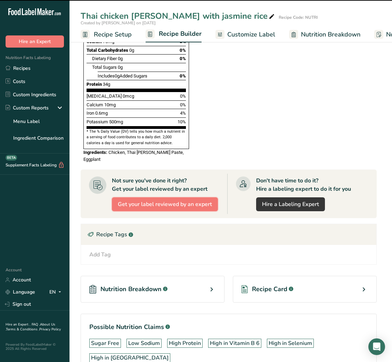
type input "0"
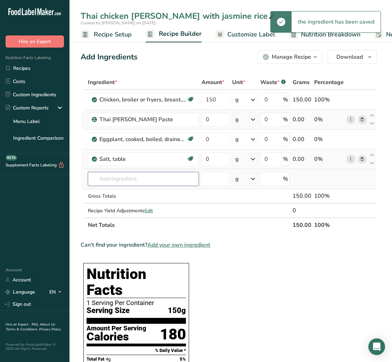
click at [120, 179] on input "text" at bounding box center [143, 179] width 111 height 14
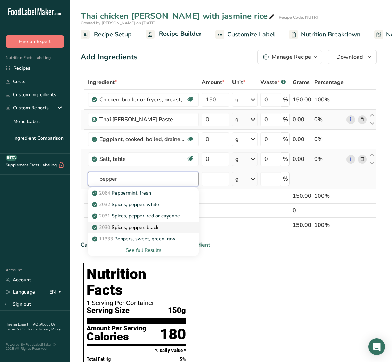
type input "pepper"
click at [144, 224] on p "2030 Spices, pepper, black" at bounding box center [125, 227] width 65 height 7
type input "Spices, pepper, black"
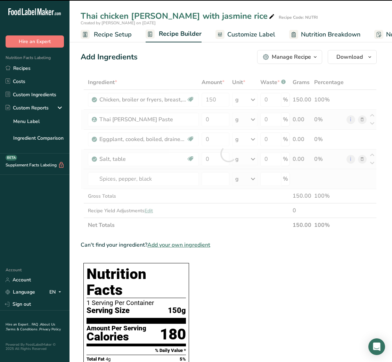
type input "0"
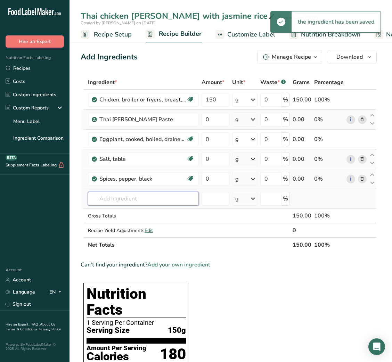
click at [135, 200] on input "text" at bounding box center [143, 199] width 111 height 14
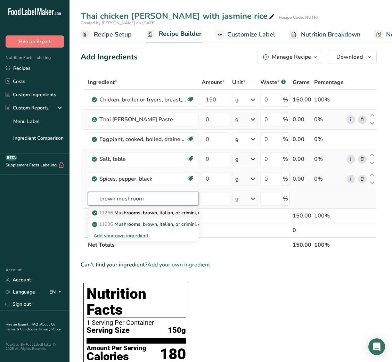
type input "brown mushroom"
click at [143, 213] on p "11266 Mushrooms, brown, italian, or crimini, raw" at bounding box center [149, 212] width 113 height 7
type input "Mushrooms, brown, italian, or crimini, raw"
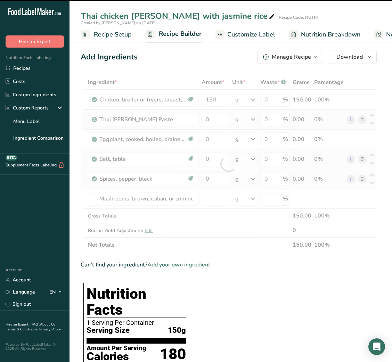
type input "0"
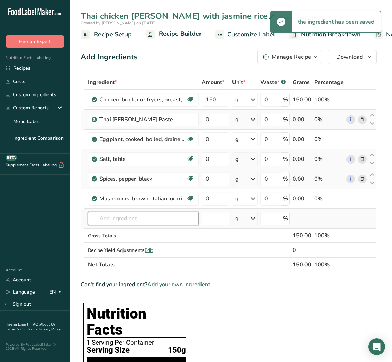
click at [121, 218] on input "text" at bounding box center [143, 219] width 111 height 14
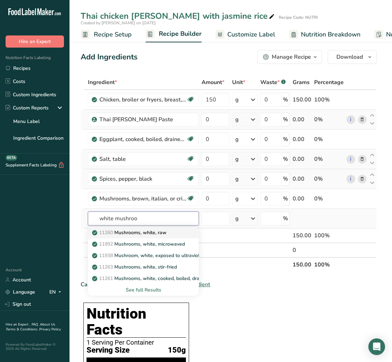
type input "white mushroo"
click at [135, 229] on p "11260 Mushrooms, white, raw" at bounding box center [129, 232] width 73 height 7
type input "Mushrooms, white, raw"
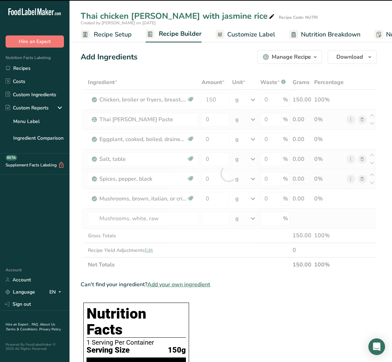
type input "0"
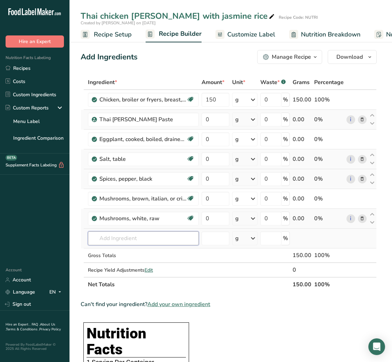
click at [121, 238] on input "text" at bounding box center [143, 238] width 111 height 14
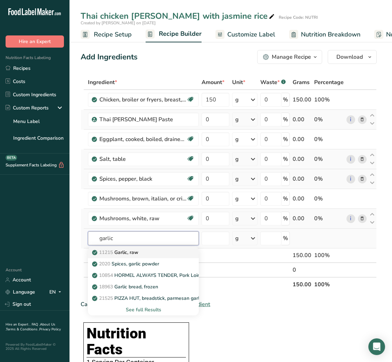
type input "garlic"
click at [127, 250] on p "11215 Garlic, raw" at bounding box center [115, 252] width 45 height 7
type input "Garlic, raw"
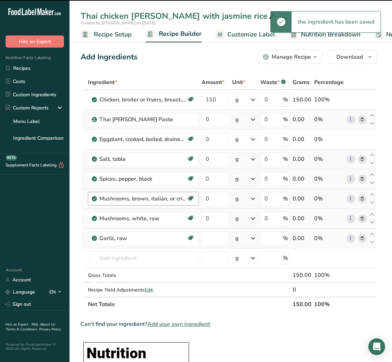
type input "0"
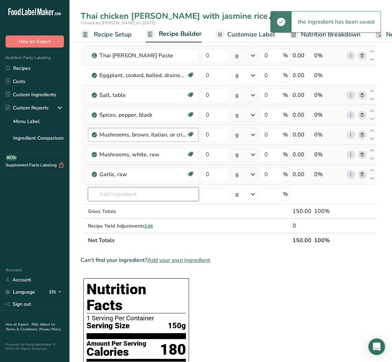
click at [141, 197] on input "text" at bounding box center [143, 194] width 111 height 14
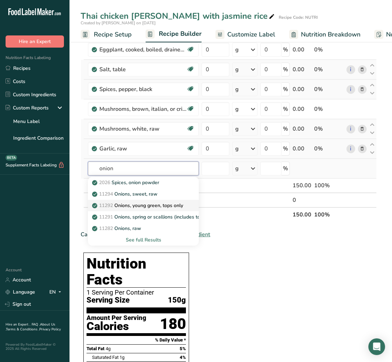
scroll to position [90, 0]
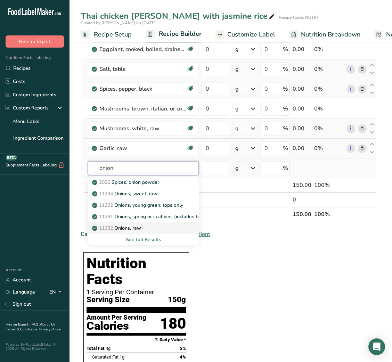
type input "onion"
click at [141, 227] on p "11282 Onions, raw" at bounding box center [117, 228] width 48 height 7
type input "Onions, raw"
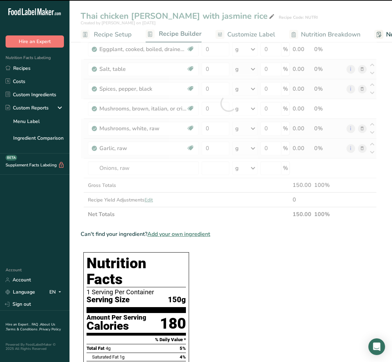
type input "0"
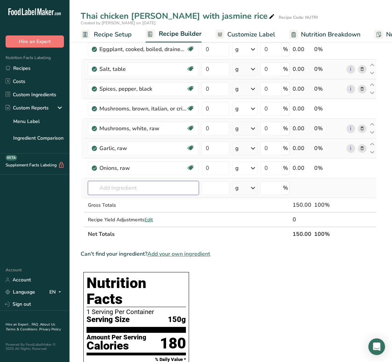
click at [132, 191] on input "text" at bounding box center [143, 188] width 111 height 14
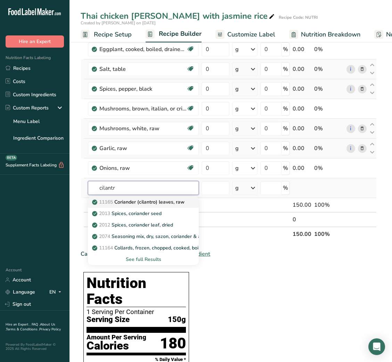
type input "cilantr"
click at [137, 200] on p "11165 Coriander (cilantro) leaves, raw" at bounding box center [138, 201] width 91 height 7
type input "Coriander (cilantro) leaves, raw"
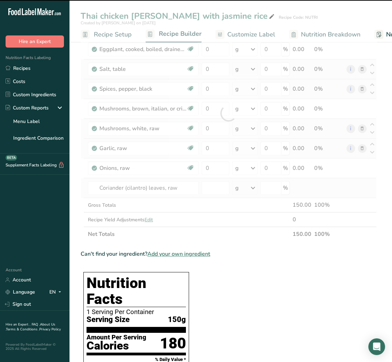
type input "0"
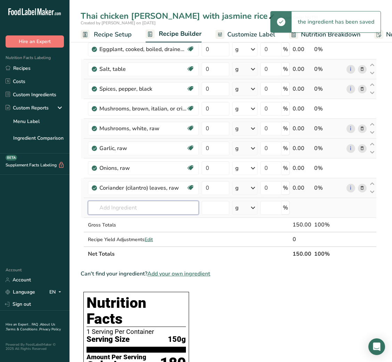
click at [127, 206] on input "text" at bounding box center [143, 208] width 111 height 14
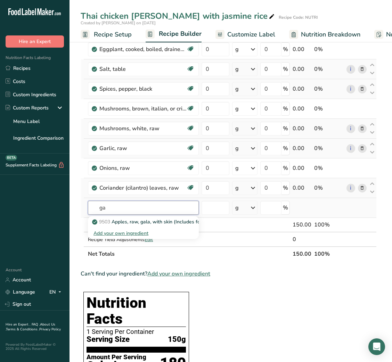
type input "g"
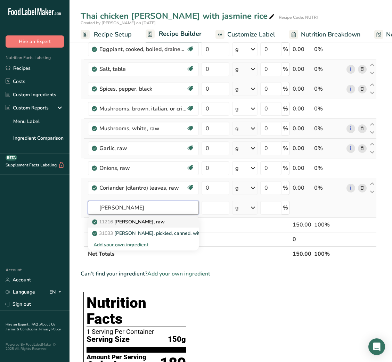
type input "[PERSON_NAME]"
click at [129, 220] on p "11216 [PERSON_NAME], raw" at bounding box center [128, 221] width 71 height 7
type input "[PERSON_NAME], raw"
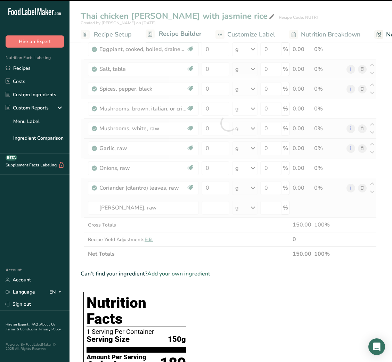
type input "0"
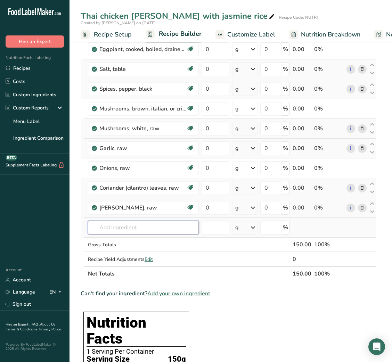
click at [155, 228] on input "text" at bounding box center [143, 228] width 111 height 14
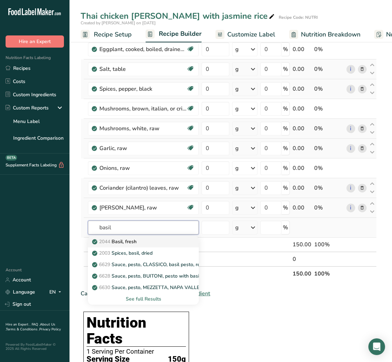
type input "basil"
click at [137, 240] on p "2044 Basil, fresh" at bounding box center [114, 241] width 43 height 7
type input "Basil, fresh"
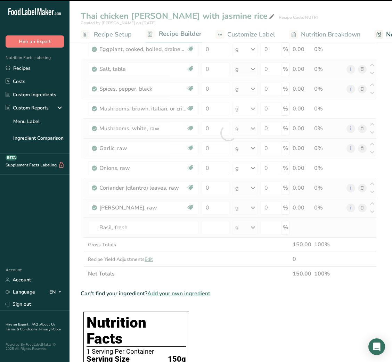
type input "0"
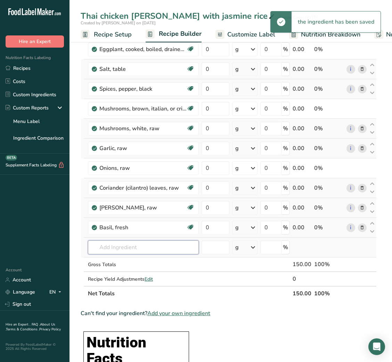
click at [121, 251] on input "text" at bounding box center [143, 248] width 111 height 14
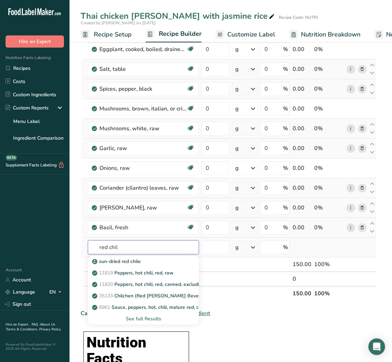
click at [112, 248] on input "red chil" at bounding box center [143, 248] width 111 height 14
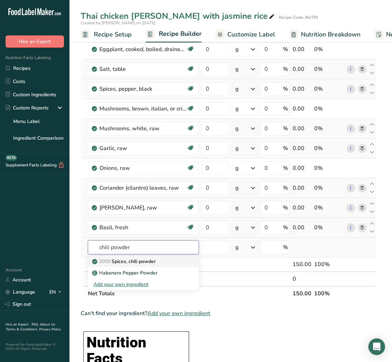
type input "chili powder"
click at [130, 263] on p "2009 Spices, chili powder" at bounding box center [124, 261] width 62 height 7
type input "Spices, chili powder"
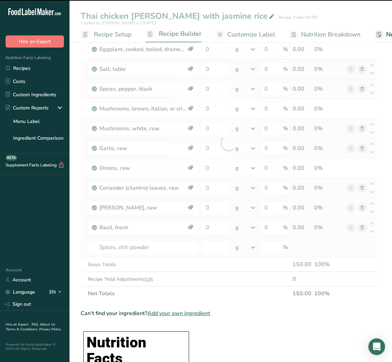
type input "0"
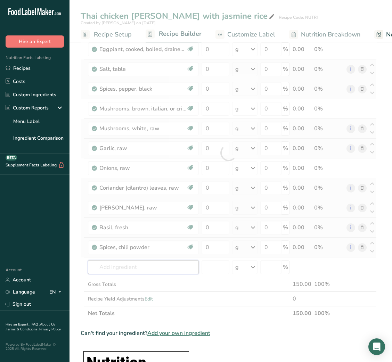
click at [130, 263] on div "Ingredient * Amount * Unit * Waste * .a-a{fill:#347362;}.b-a{fill:#fff;} Grams …" at bounding box center [229, 153] width 296 height 336
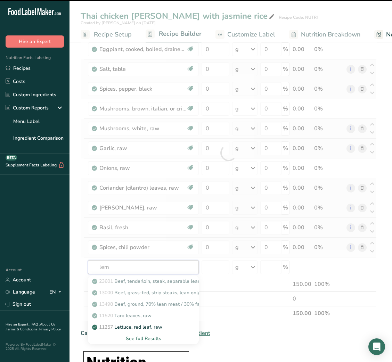
type input "lemo"
type input "n"
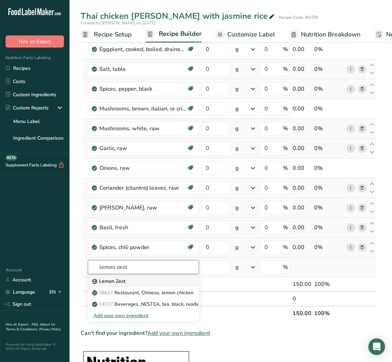
type input "lemon zest"
click at [118, 280] on p "Lemon Zest" at bounding box center [109, 281] width 32 height 7
type input "Lemon Zest"
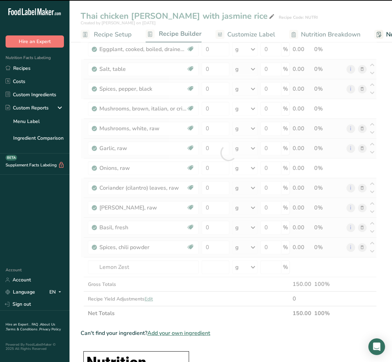
type input "0"
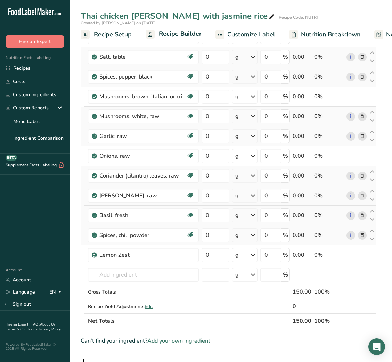
scroll to position [104, 0]
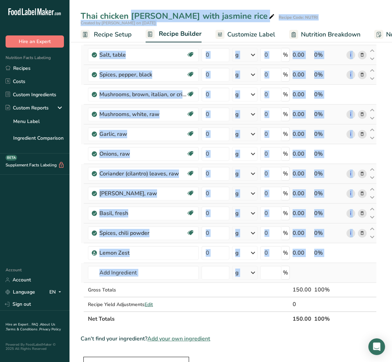
drag, startPoint x: 81, startPoint y: 14, endPoint x: 356, endPoint y: 265, distance: 372.5
copy div "Thai chicken [PERSON_NAME] with jasmine rice Recipe Code: NUTRI Created by [PER…"
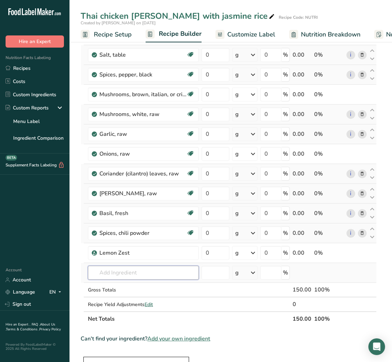
click at [120, 277] on input "text" at bounding box center [143, 273] width 111 height 14
type input "[PERSON_NAME]"
click at [118, 287] on p "[PERSON_NAME]" at bounding box center [115, 286] width 45 height 7
type input "[PERSON_NAME]"
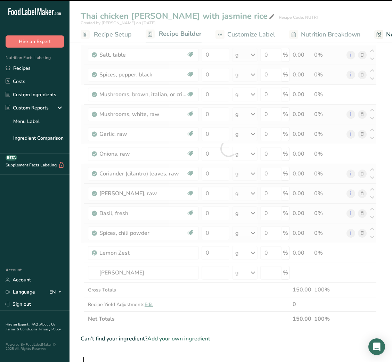
scroll to position [0, 0]
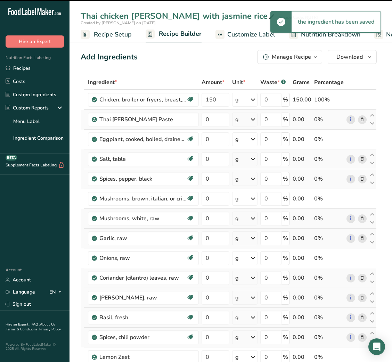
type input "0"
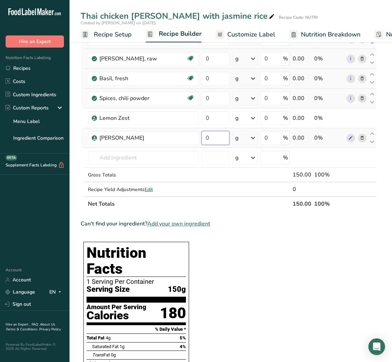
click at [207, 141] on input "0" at bounding box center [215, 138] width 27 height 14
type input "90"
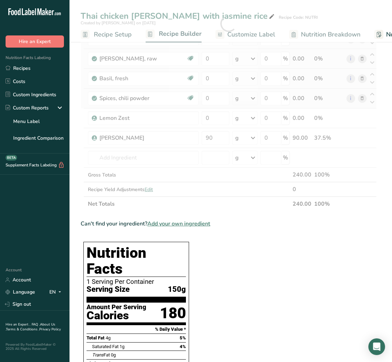
click at [240, 258] on section "Ingredient * Amount * Unit * Waste * .a-a{fill:#347362;}.b-a{fill:#fff;} Grams …" at bounding box center [229, 286] width 296 height 901
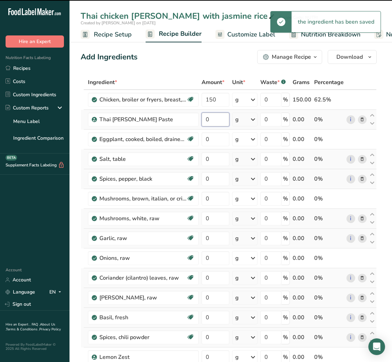
click at [211, 115] on input "0" at bounding box center [215, 120] width 27 height 14
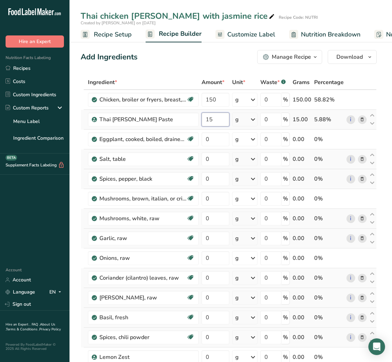
type input "15"
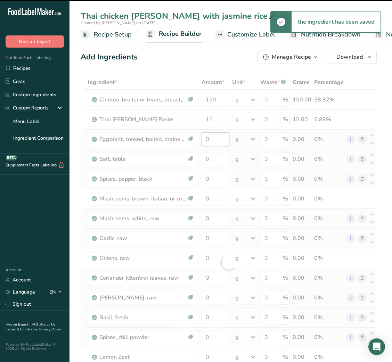
click at [206, 143] on div "Ingredient * Amount * Unit * Waste * .a-a{fill:#347362;}.b-a{fill:#fff;} Grams …" at bounding box center [229, 262] width 296 height 375
click at [206, 143] on div at bounding box center [229, 262] width 296 height 375
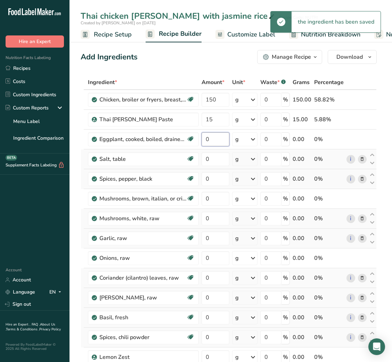
click at [212, 144] on input "0" at bounding box center [215, 139] width 27 height 14
type input "15"
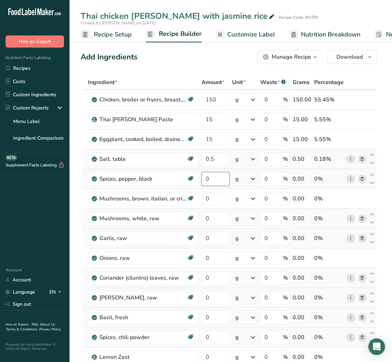
click at [208, 181] on div "Ingredient * Amount * Unit * Waste * .a-a{fill:#347362;}.b-a{fill:#fff;} Grams …" at bounding box center [229, 262] width 296 height 375
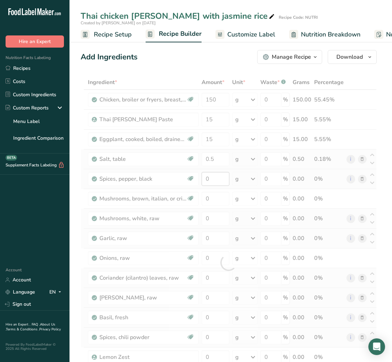
click at [208, 181] on div at bounding box center [229, 262] width 296 height 375
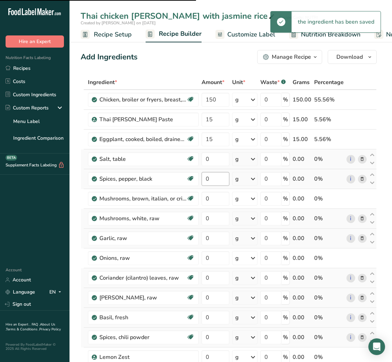
type input "0.5"
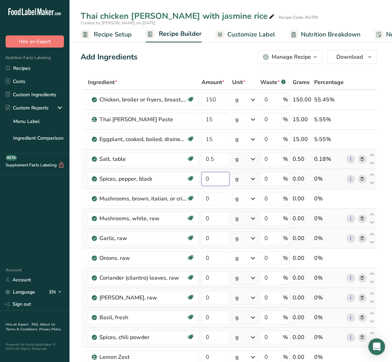
click at [209, 181] on input "0" at bounding box center [215, 179] width 27 height 14
type input "0.5"
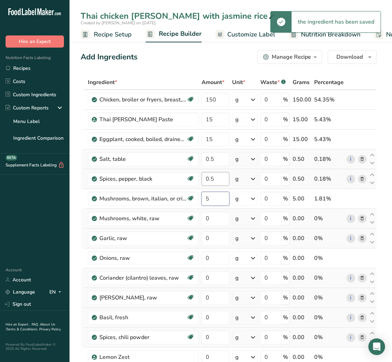
type input "5"
type input "0"
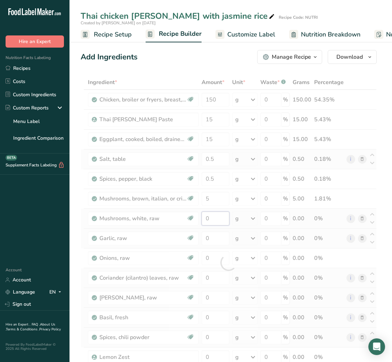
click at [209, 216] on div "Ingredient * Amount * Unit * Waste * .a-a{fill:#347362;}.b-a{fill:#fff;} Grams …" at bounding box center [229, 262] width 296 height 375
click at [209, 216] on div at bounding box center [229, 262] width 296 height 375
click at [210, 220] on div at bounding box center [229, 262] width 296 height 375
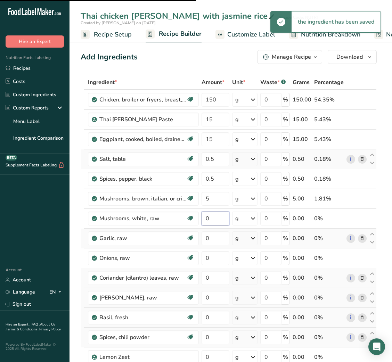
click at [210, 220] on input "0" at bounding box center [215, 219] width 27 height 14
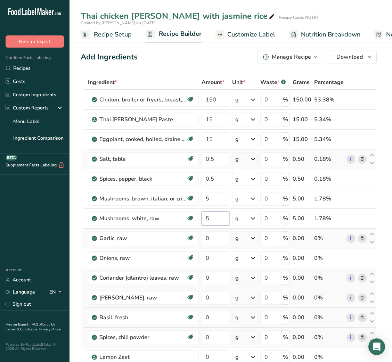
type input "5"
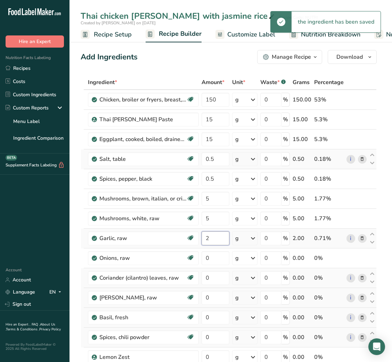
type input "2"
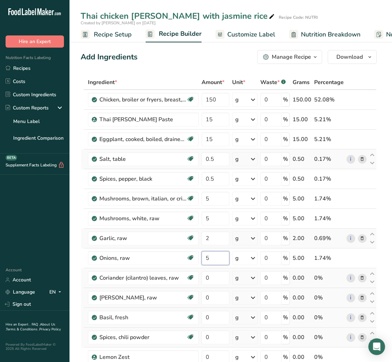
type input "5"
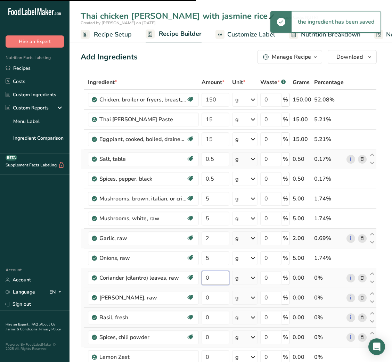
click at [208, 278] on div "Ingredient * Amount * Unit * Waste * .a-a{fill:#347362;}.b-a{fill:#fff;} Grams …" at bounding box center [229, 262] width 296 height 375
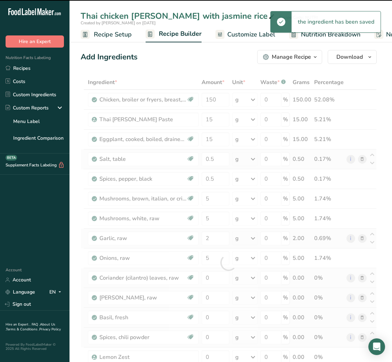
click at [208, 278] on div at bounding box center [229, 262] width 296 height 375
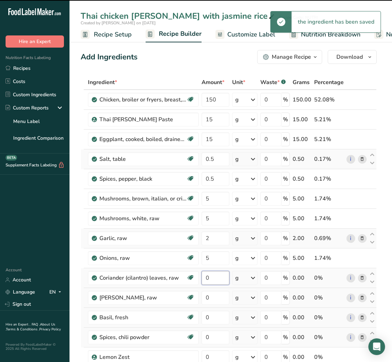
click at [206, 276] on input "0" at bounding box center [215, 278] width 27 height 14
type input "2"
type input "0"
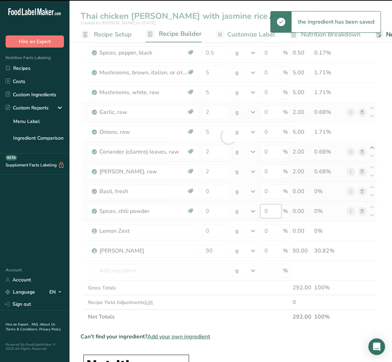
scroll to position [130, 0]
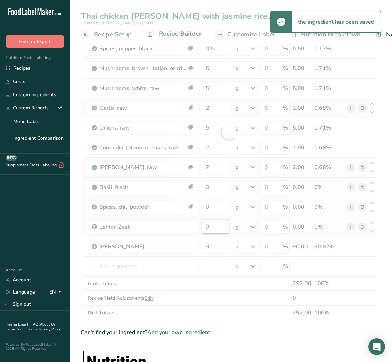
click at [205, 227] on div "Ingredient * Amount * Unit * Waste * .a-a{fill:#347362;}.b-a{fill:#fff;} Grams …" at bounding box center [229, 132] width 296 height 375
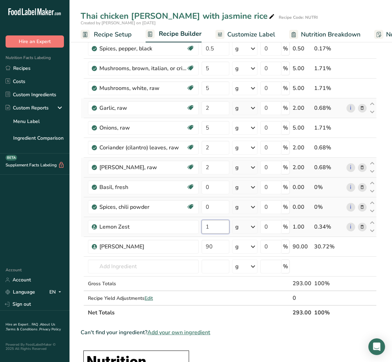
type input "1"
click at [210, 186] on input "0" at bounding box center [215, 187] width 27 height 14
type input "1"
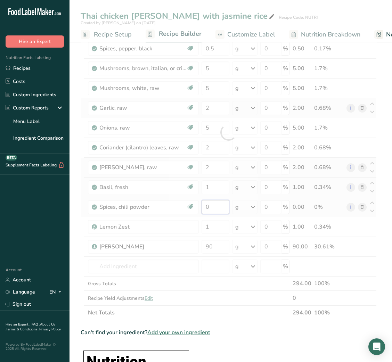
click at [210, 212] on div "Ingredient * Amount * Unit * Waste * .a-a{fill:#347362;}.b-a{fill:#fff;} Grams …" at bounding box center [229, 132] width 296 height 375
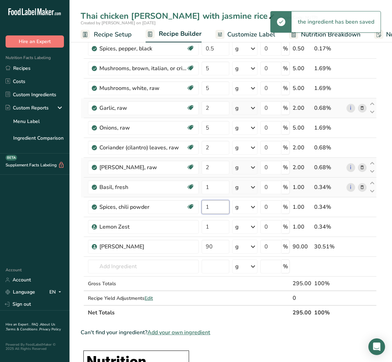
type input "1"
click at [280, 335] on div "Can't find your ingredient? Add your own ingredient" at bounding box center [229, 332] width 296 height 8
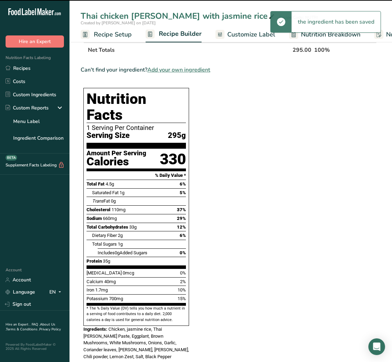
scroll to position [0, 0]
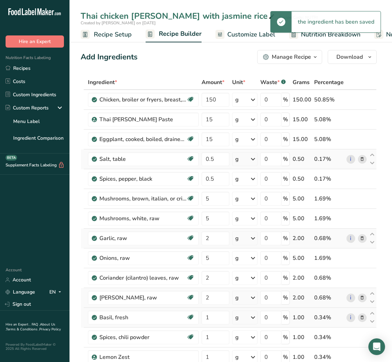
click at [235, 28] on link "Customize Label" at bounding box center [245, 35] width 60 height 16
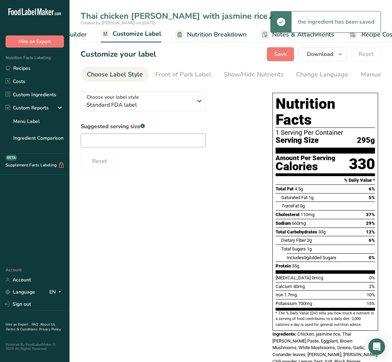
scroll to position [0, 135]
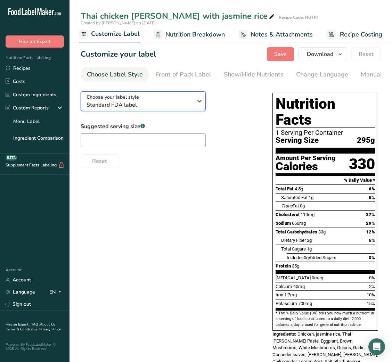
click at [143, 98] on div "Choose your label style Standard FDA label" at bounding box center [140, 101] width 106 height 16
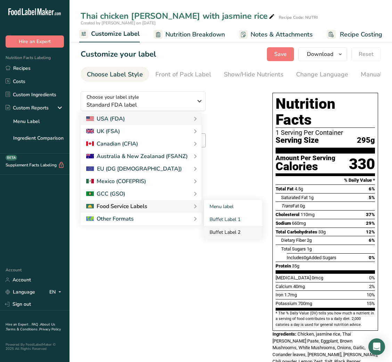
click at [232, 230] on link "Buffet Label 2" at bounding box center [233, 232] width 58 height 13
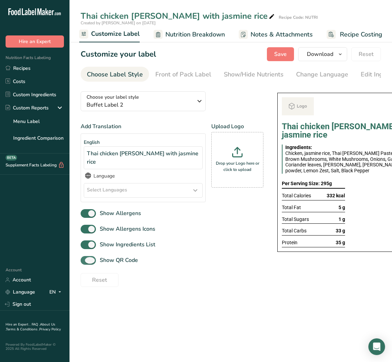
click at [126, 256] on span "Show QR Code" at bounding box center [117, 260] width 42 height 8
click at [85, 258] on input "Show QR Code" at bounding box center [83, 260] width 5 height 5
checkbox input "false"
click at [283, 57] on span "Save" at bounding box center [280, 54] width 13 height 8
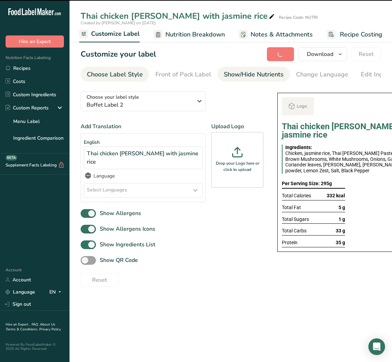
click at [258, 70] on div "Show/Hide Nutrients" at bounding box center [254, 74] width 60 height 9
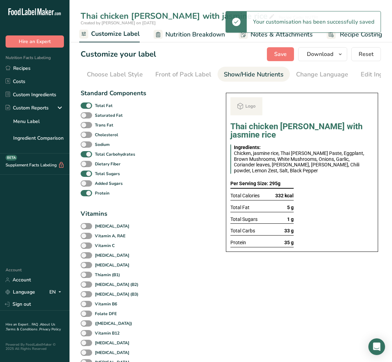
scroll to position [0, 127]
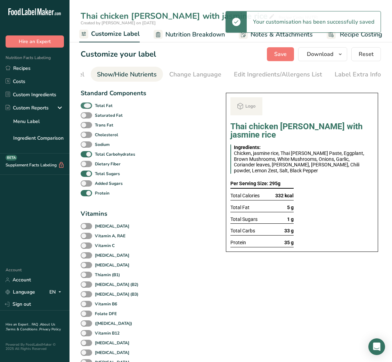
click at [99, 108] on b "Total Fat" at bounding box center [104, 106] width 18 height 6
click at [85, 108] on input "Total Fat" at bounding box center [83, 105] width 5 height 5
checkbox input "false"
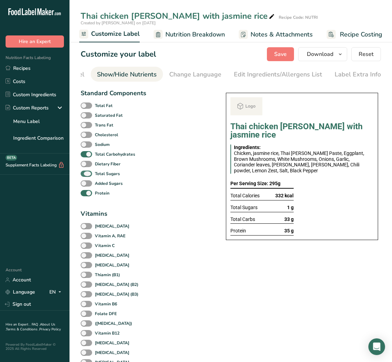
click at [98, 176] on b "Total Sugars" at bounding box center [107, 174] width 25 height 6
click at [85, 176] on input "Total Sugars" at bounding box center [83, 173] width 5 height 5
checkbox input "false"
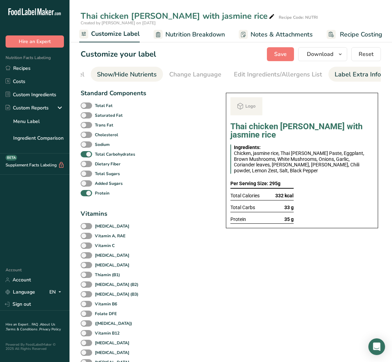
click at [339, 73] on div "Label Extra Info" at bounding box center [358, 74] width 46 height 9
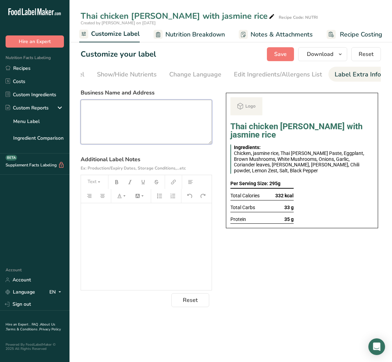
click at [130, 116] on textarea at bounding box center [146, 122] width 131 height 44
paste textarea "USE BY: [DATE] KEEP REFRIGERATED BELOW 5 DEGREE REHEAT BEFORE EATING DINNER"
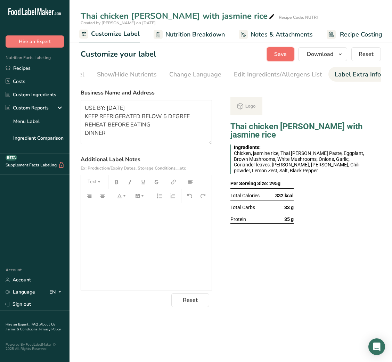
click at [287, 56] on span "Save" at bounding box center [280, 54] width 13 height 8
type textarea "USE BY: [DATE] KEEP REFRIGERATED BELOW 5 DEGREE REHEAT BEFORE EATING DINNER"
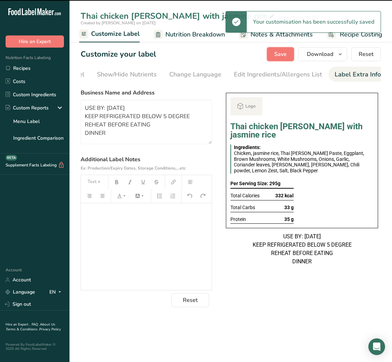
scroll to position [0, 0]
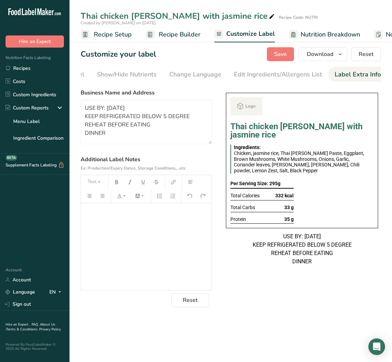
click at [180, 33] on span "Recipe Builder" at bounding box center [180, 34] width 42 height 9
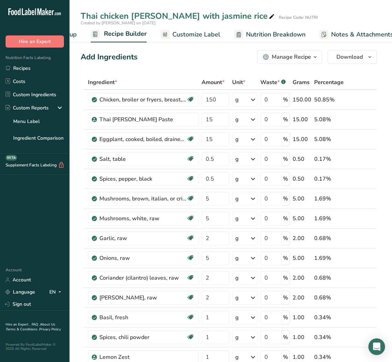
scroll to position [0, 67]
click at [296, 58] on div "Manage Recipe" at bounding box center [291, 57] width 39 height 8
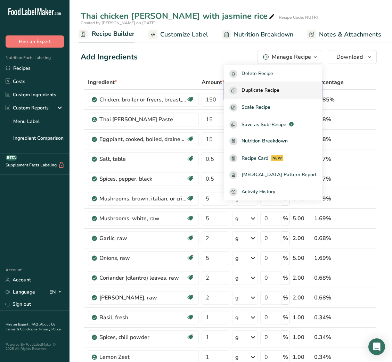
click at [279, 87] on span "Duplicate Recipe" at bounding box center [261, 91] width 38 height 8
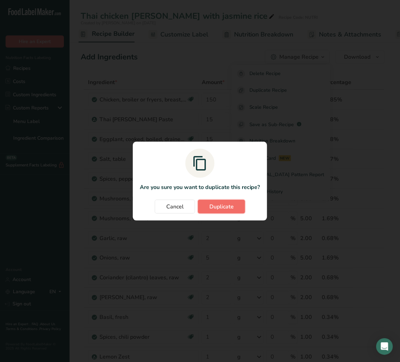
click at [226, 208] on span "Duplicate" at bounding box center [221, 207] width 24 height 8
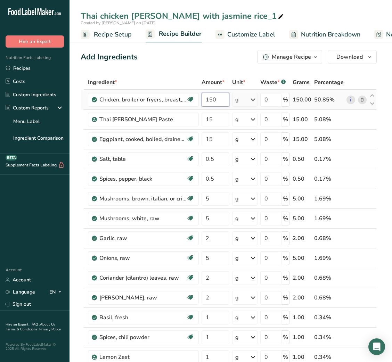
click at [207, 98] on input "150" at bounding box center [215, 100] width 27 height 14
type input "250"
click at [278, 15] on icon at bounding box center [281, 17] width 6 height 10
type input "Thai chicken [PERSON_NAME] with jasmine rice_Shafi"
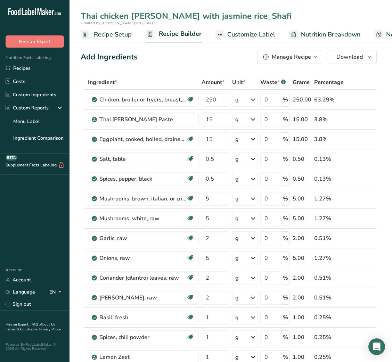
click at [280, 63] on button "Manage Recipe" at bounding box center [289, 57] width 65 height 14
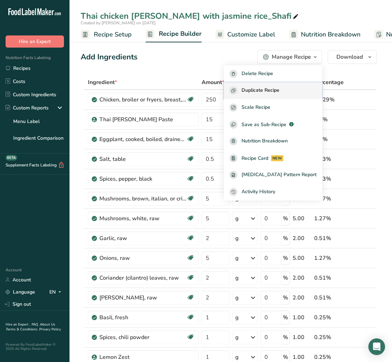
click at [275, 87] on span "Duplicate Recipe" at bounding box center [261, 91] width 38 height 8
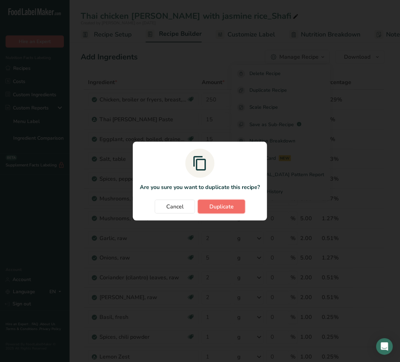
click at [226, 201] on button "Duplicate" at bounding box center [221, 207] width 47 height 14
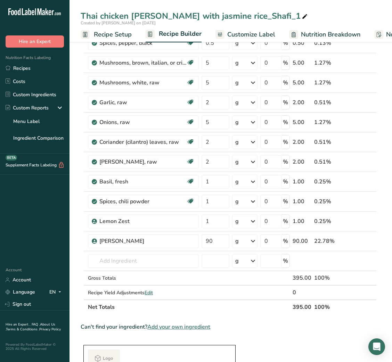
scroll to position [149, 0]
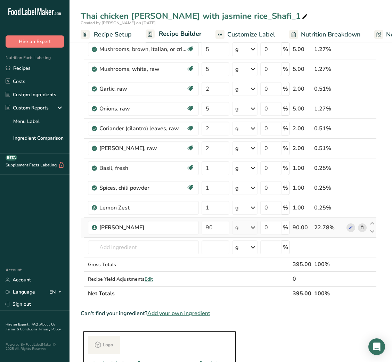
click at [365, 226] on span at bounding box center [362, 227] width 8 height 8
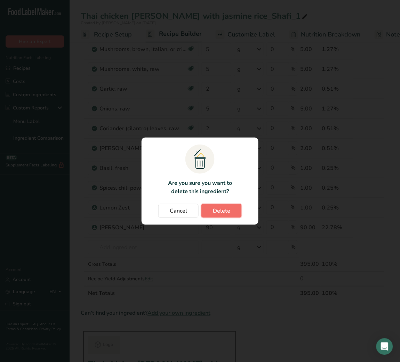
click at [228, 208] on span "Delete" at bounding box center [221, 211] width 17 height 8
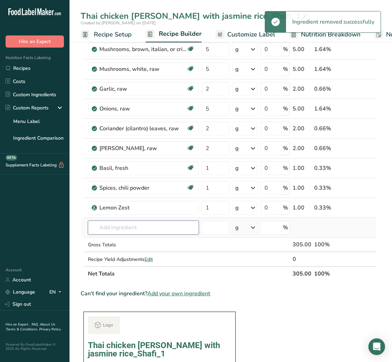
click at [138, 226] on input "text" at bounding box center [143, 228] width 111 height 14
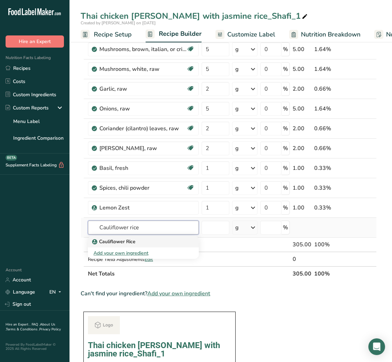
type input "Cauliflower rice"
click at [133, 240] on p "Cauliflower Rice" at bounding box center [114, 241] width 42 height 7
type input "Cauliflower Rice"
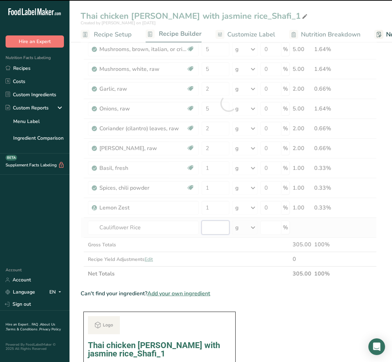
type input "0"
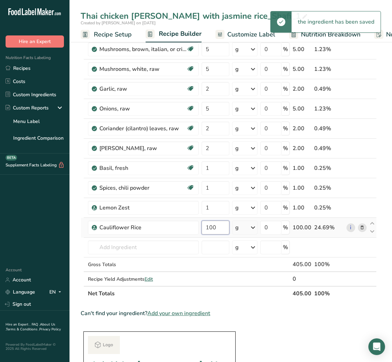
type input "100"
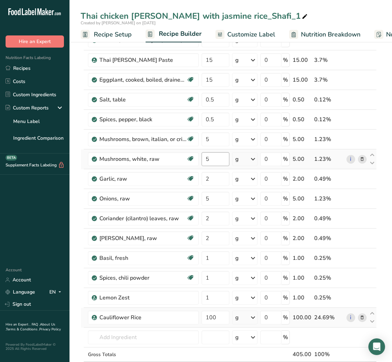
scroll to position [59, 0]
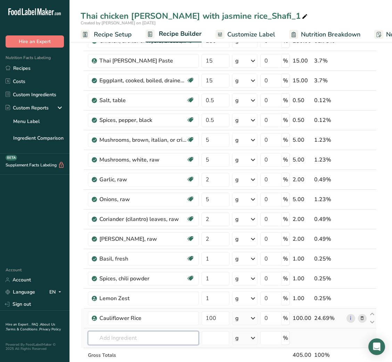
click at [122, 337] on input "text" at bounding box center [143, 338] width 111 height 14
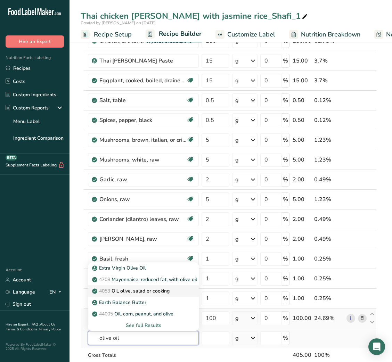
type input "olive oil"
click at [141, 291] on p "4053 Oil, olive, salad or cooking" at bounding box center [131, 290] width 76 height 7
type input "Oil, olive, salad or cooking"
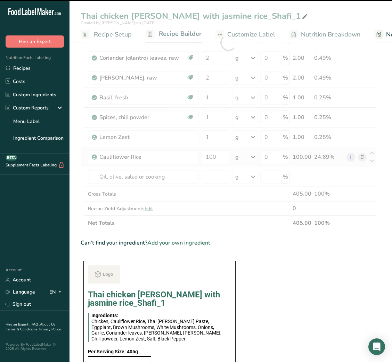
scroll to position [287, 0]
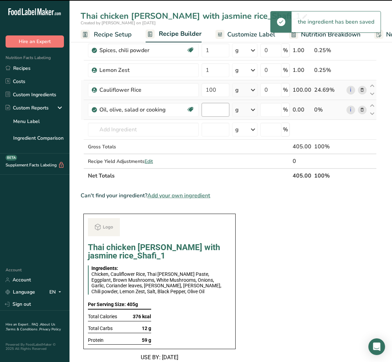
type input "0"
click at [213, 109] on input "0" at bounding box center [215, 110] width 27 height 14
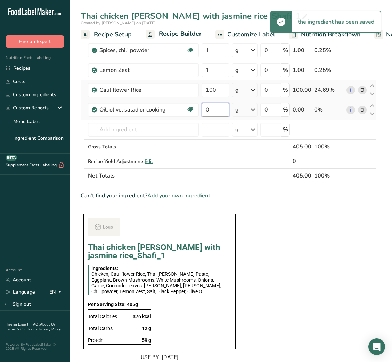
click at [213, 109] on input "0" at bounding box center [215, 110] width 27 height 14
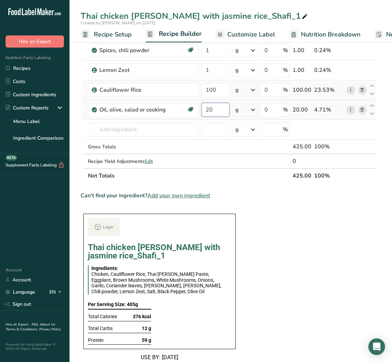
type input "20"
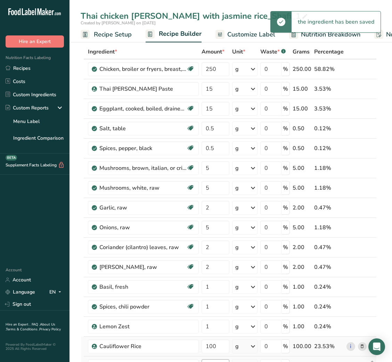
scroll to position [0, 0]
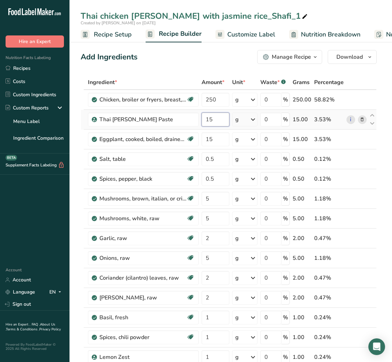
click at [208, 116] on input "15" at bounding box center [215, 120] width 27 height 14
type input "20"
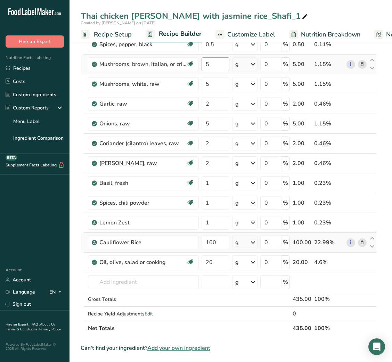
scroll to position [149, 0]
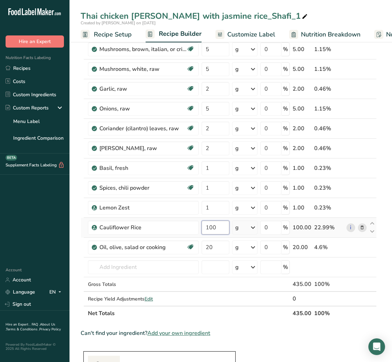
click at [211, 229] on input "100" at bounding box center [215, 228] width 27 height 14
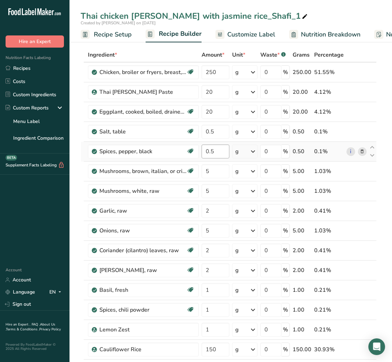
scroll to position [31, 0]
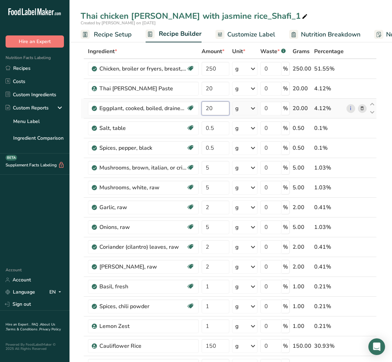
click at [206, 110] on input "20" at bounding box center [215, 108] width 27 height 14
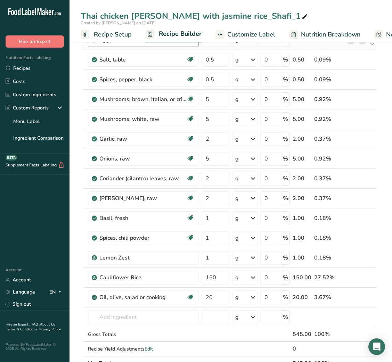
scroll to position [0, 0]
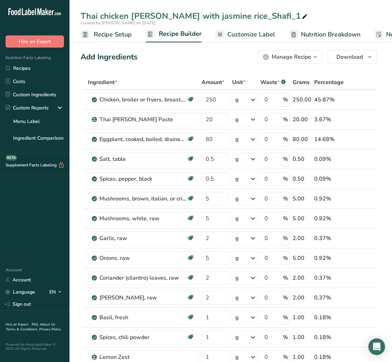
click at [301, 10] on div at bounding box center [305, 16] width 8 height 13
click at [213, 59] on div "Add Ingredients Manage Recipe Delete Recipe Duplicate Recipe Scale Recipe Save …" at bounding box center [229, 57] width 296 height 14
click at [41, 66] on link "Recipes" at bounding box center [35, 68] width 70 height 13
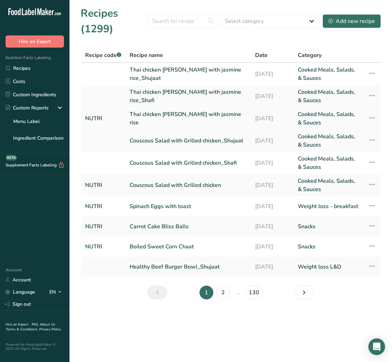
click at [200, 120] on link "Thai chicken [PERSON_NAME] with jasmine rice" at bounding box center [188, 118] width 117 height 17
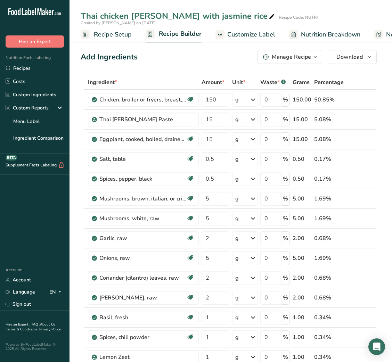
click at [308, 57] on div "Manage Recipe" at bounding box center [291, 57] width 39 height 8
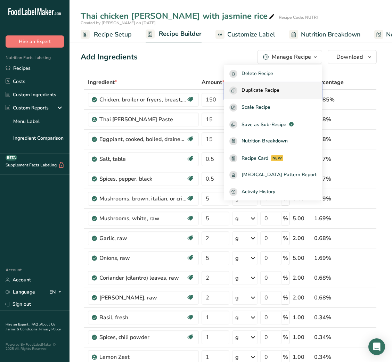
click at [274, 85] on button "Duplicate Recipe" at bounding box center [273, 90] width 98 height 17
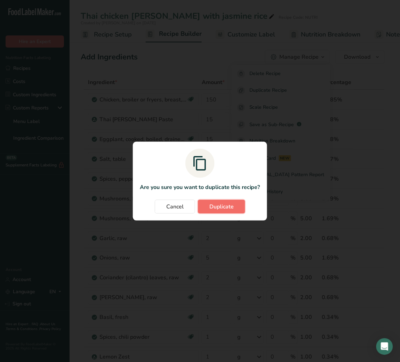
click at [230, 203] on span "Duplicate" at bounding box center [221, 207] width 24 height 8
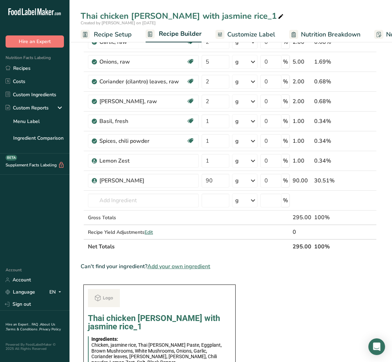
scroll to position [197, 0]
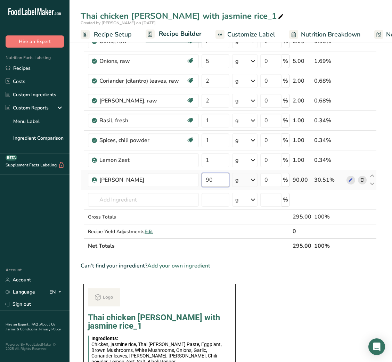
click at [204, 182] on input "90" at bounding box center [215, 180] width 27 height 14
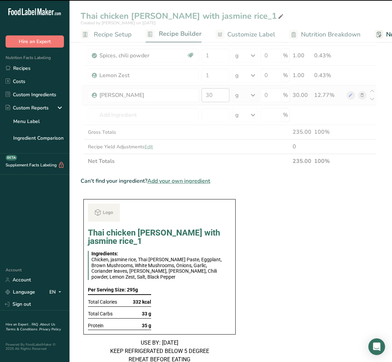
scroll to position [0, 0]
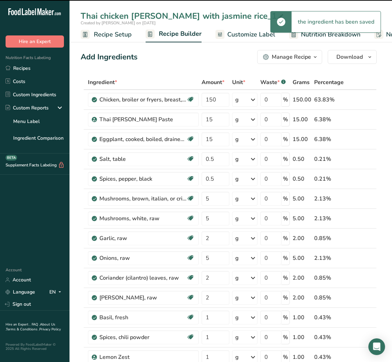
click at [278, 17] on icon at bounding box center [281, 17] width 6 height 10
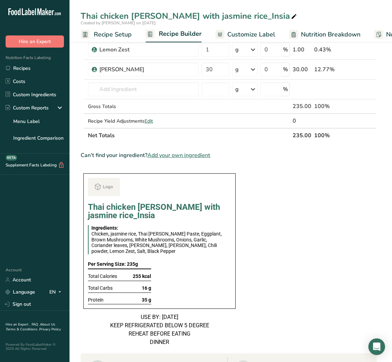
scroll to position [312, 0]
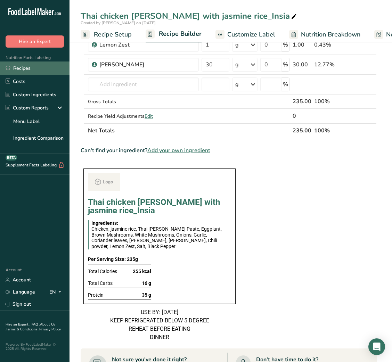
click at [32, 66] on link "Recipes" at bounding box center [35, 68] width 70 height 13
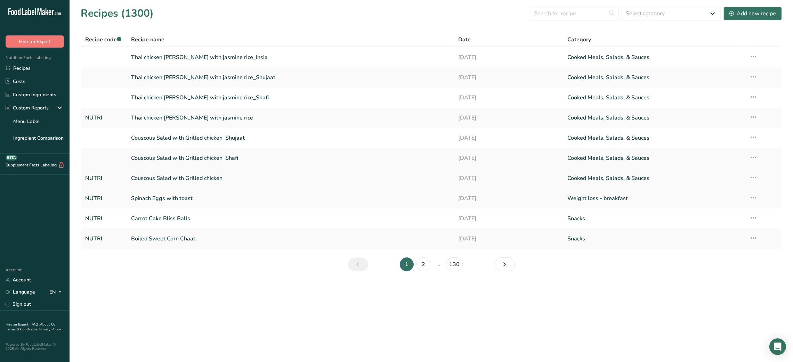
click at [235, 173] on link "Couscous Salad with Grilled chicken" at bounding box center [290, 178] width 319 height 15
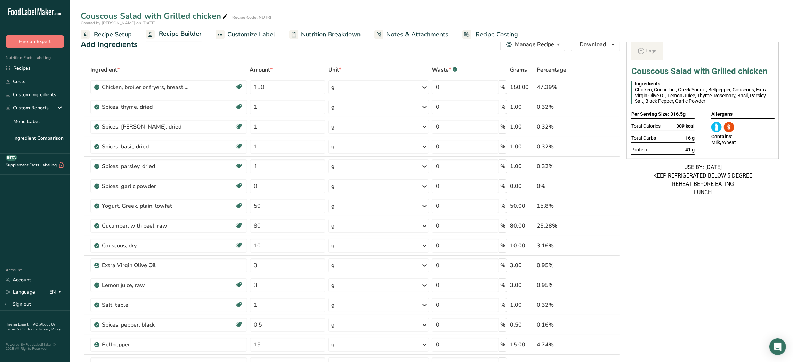
scroll to position [14, 0]
click at [29, 70] on link "Recipes" at bounding box center [35, 68] width 70 height 13
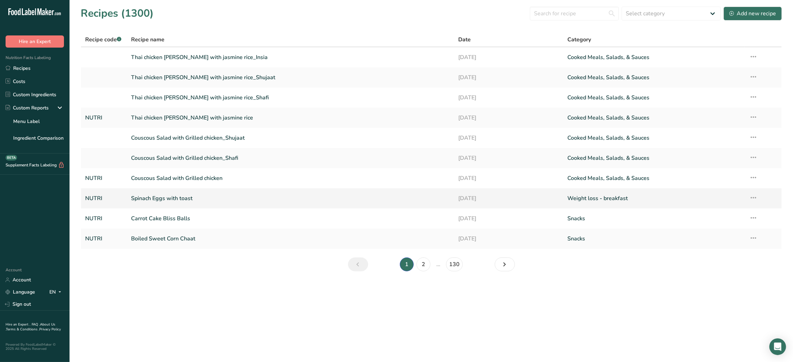
click at [210, 195] on link "Spinach Eggs with toast" at bounding box center [290, 198] width 319 height 15
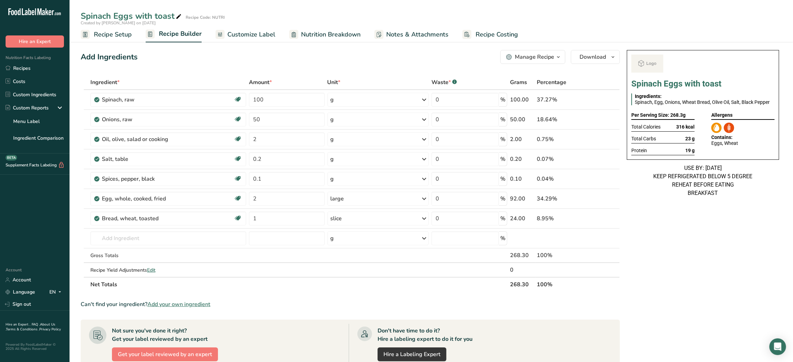
click at [21, 62] on div "Nutrition Facts Labeling Recipes Costs Custom Ingredients Custom Reports Menu L…" at bounding box center [35, 101] width 70 height 106
click at [21, 66] on link "Recipes" at bounding box center [35, 68] width 70 height 13
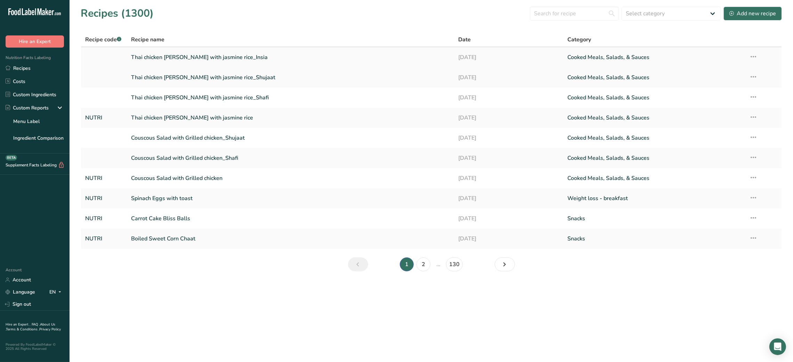
click at [220, 58] on link "Thai chicken [PERSON_NAME] with jasmine rice_Insia" at bounding box center [290, 57] width 319 height 15
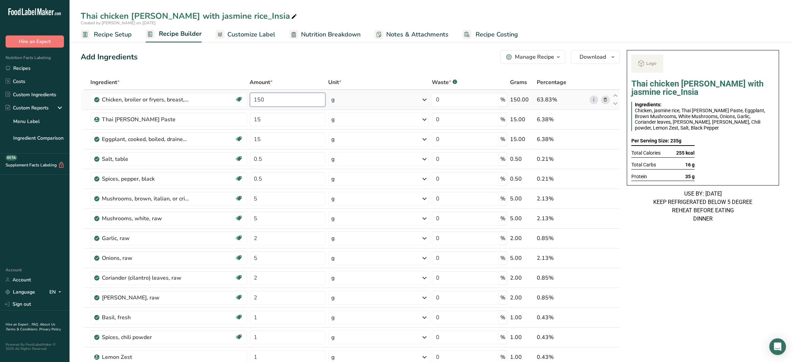
click at [255, 100] on input "150" at bounding box center [287, 100] width 75 height 14
click at [256, 139] on input "15" at bounding box center [287, 139] width 75 height 14
click at [200, 69] on div "Add Ingredients Manage Recipe Delete Recipe Duplicate Recipe Scale Recipe Save …" at bounding box center [352, 368] width 543 height 643
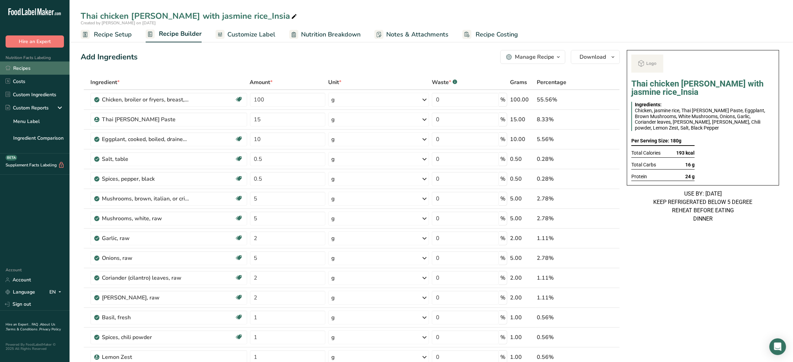
click at [36, 74] on link "Recipes" at bounding box center [35, 68] width 70 height 13
